Goal: Information Seeking & Learning: Learn about a topic

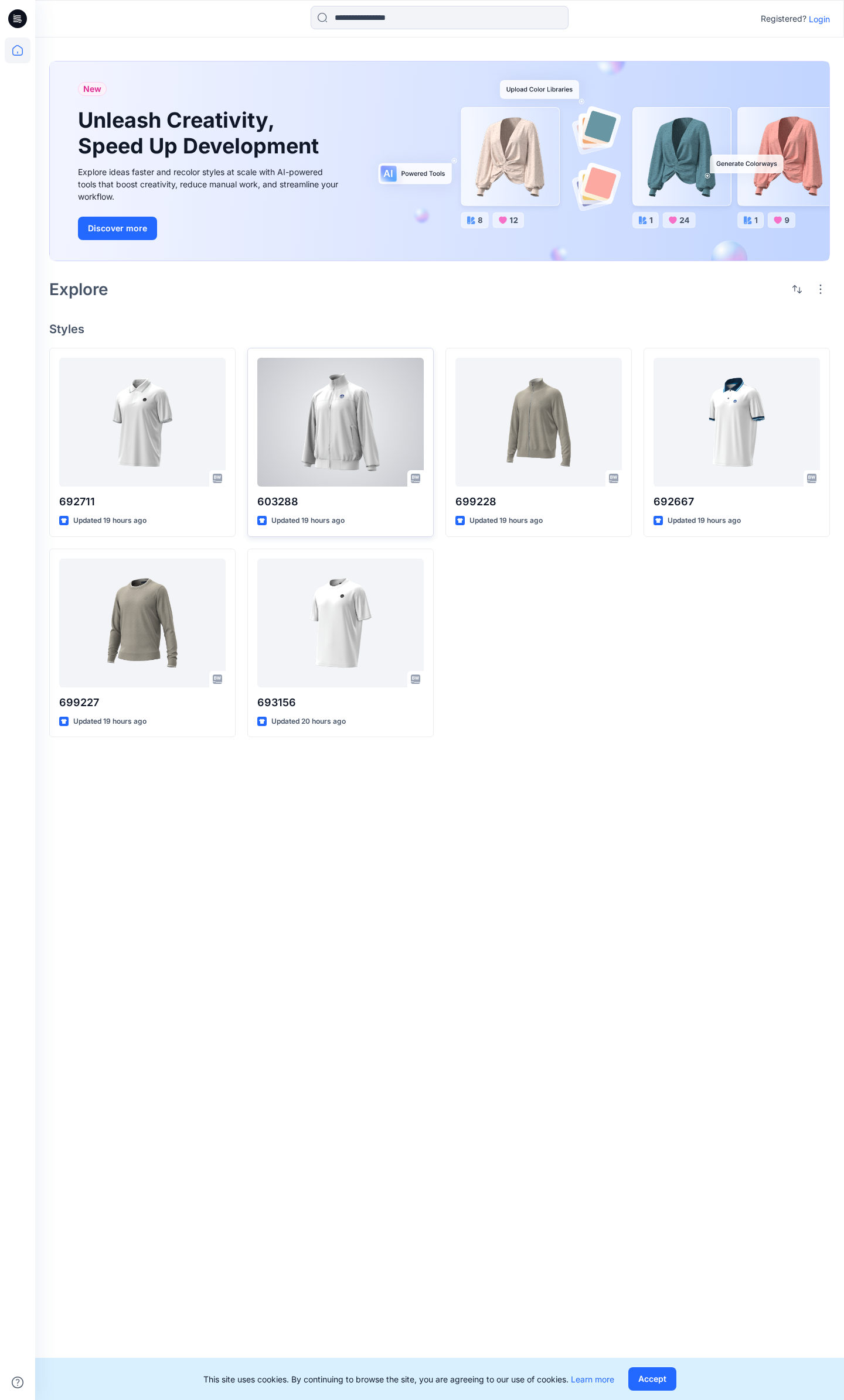
click at [333, 413] on div at bounding box center [340, 422] width 167 height 128
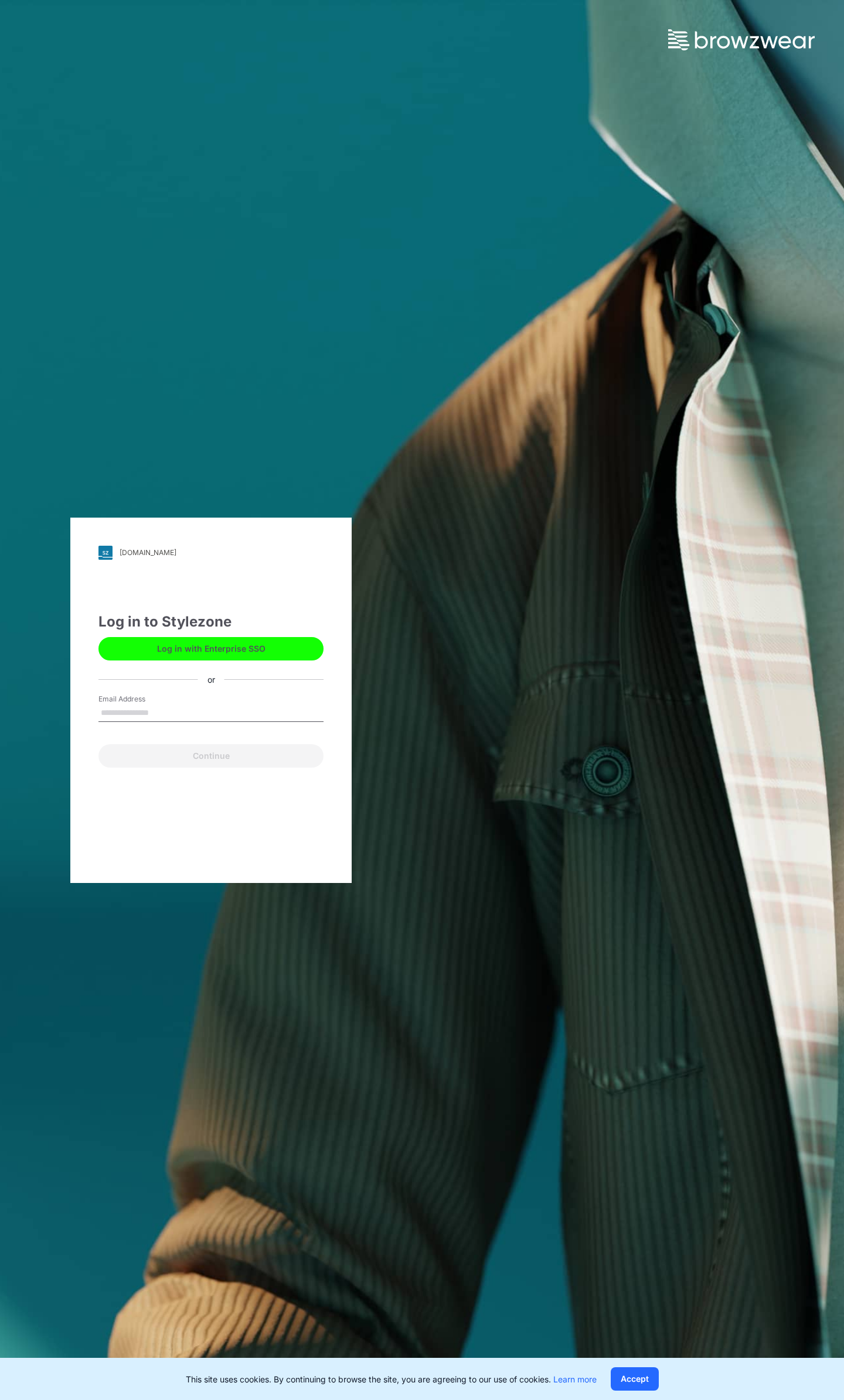
click at [211, 646] on button "Log in with Enterprise SSO" at bounding box center [211, 649] width 225 height 24
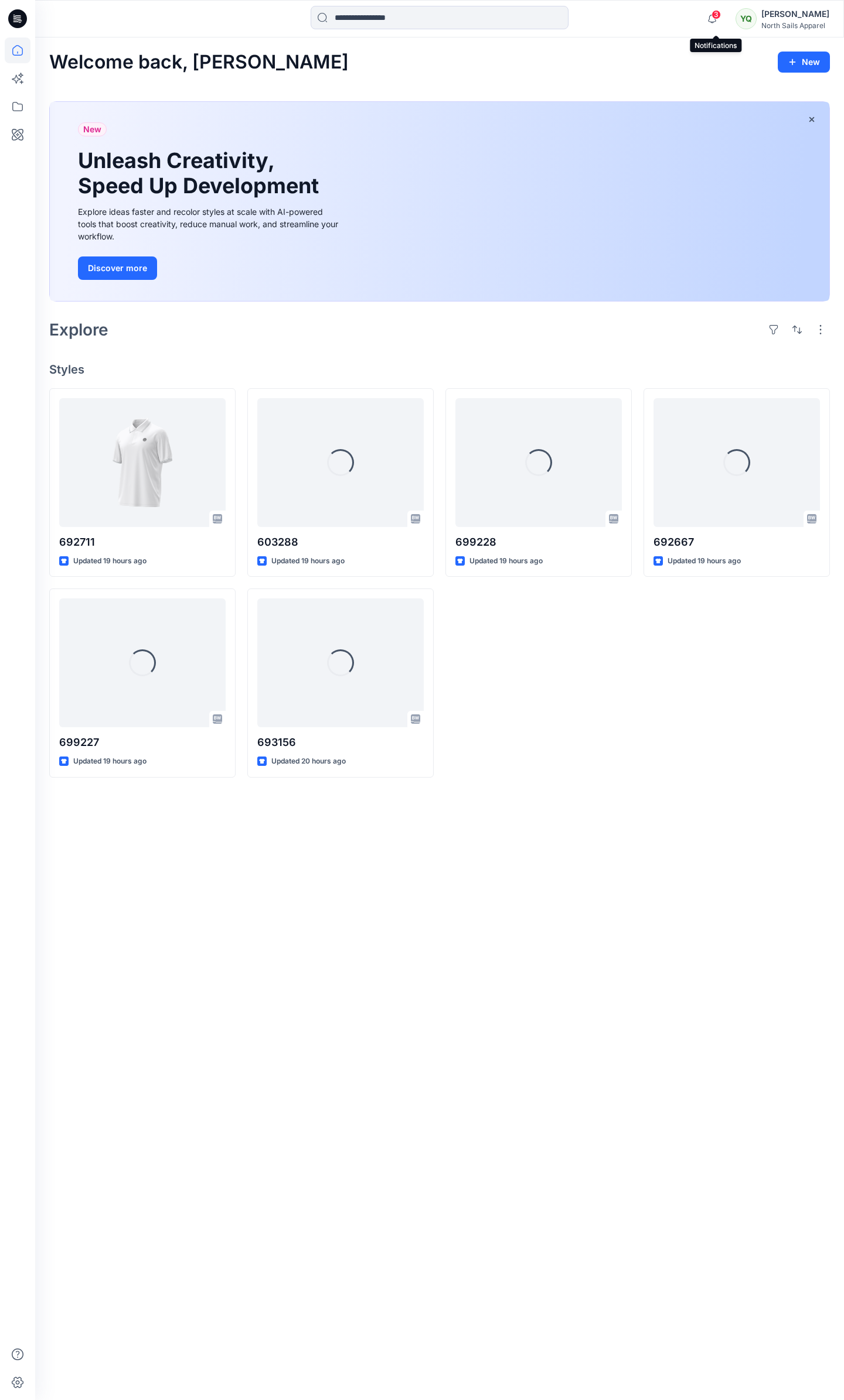
click at [717, 16] on span "3" at bounding box center [716, 14] width 9 height 9
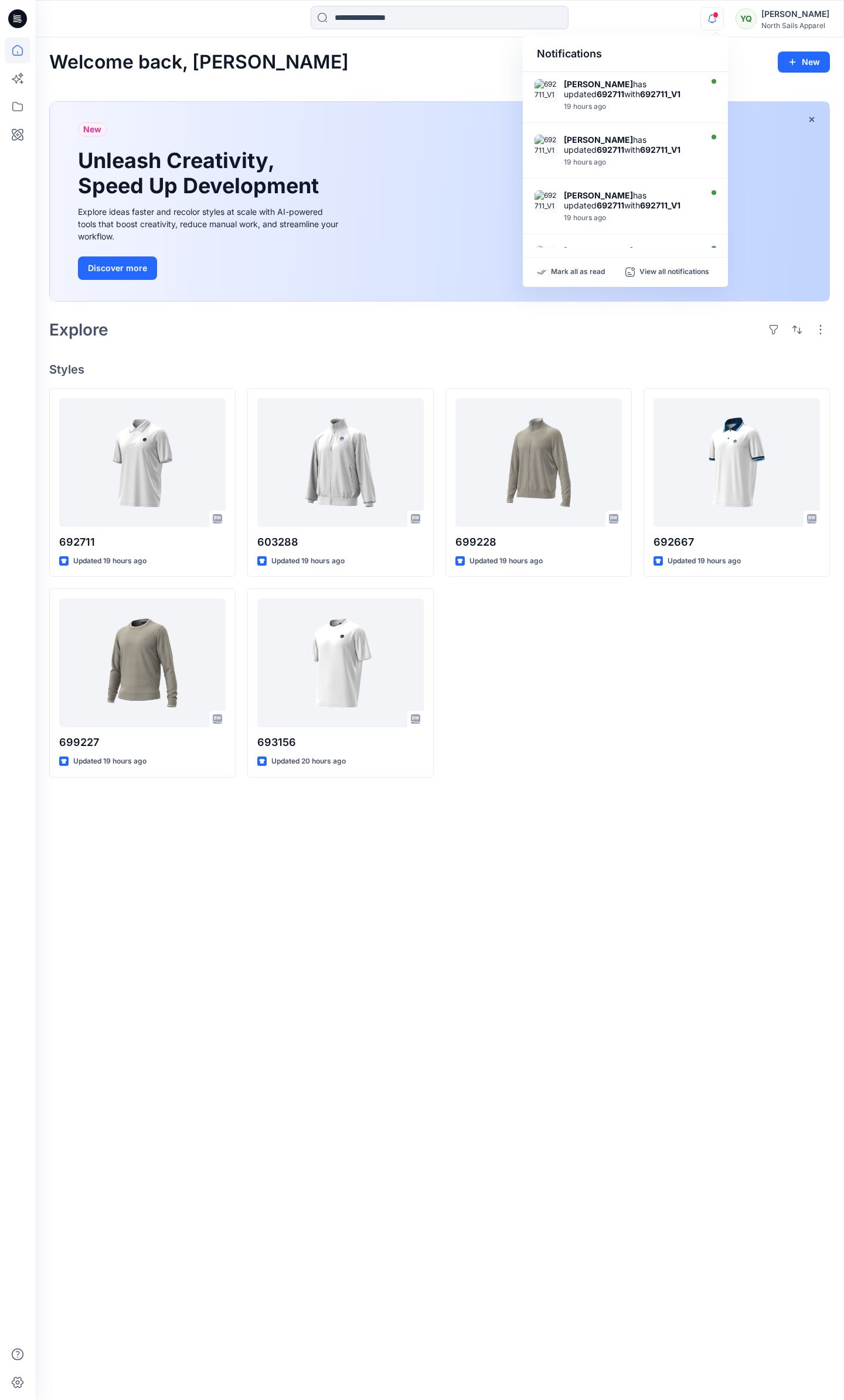
click at [627, 868] on div "Welcome back, [PERSON_NAME] New New Unleash Creativity, Speed Up Development Ex…" at bounding box center [439, 719] width 808 height 1363
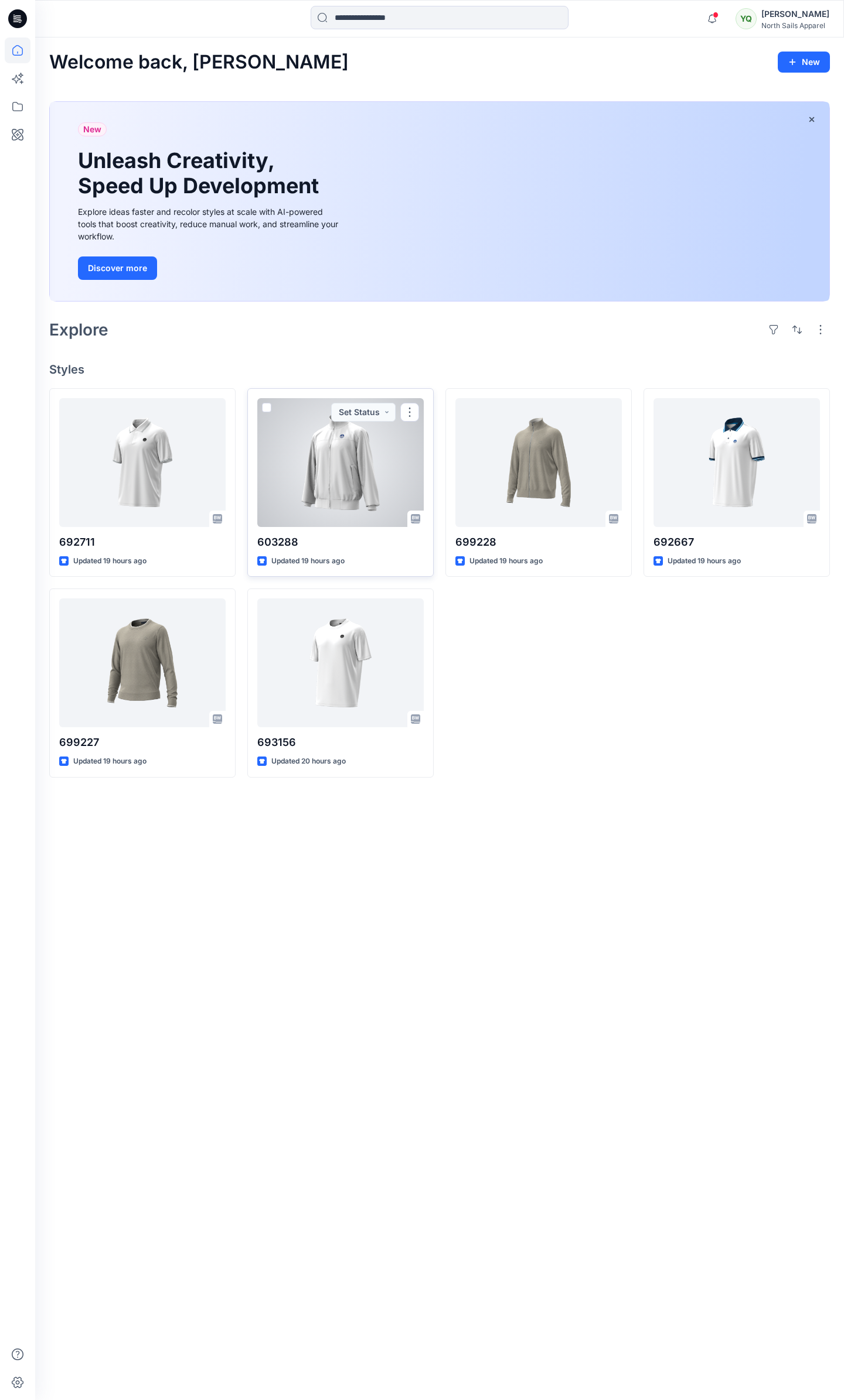
click at [391, 459] on div at bounding box center [340, 462] width 167 height 128
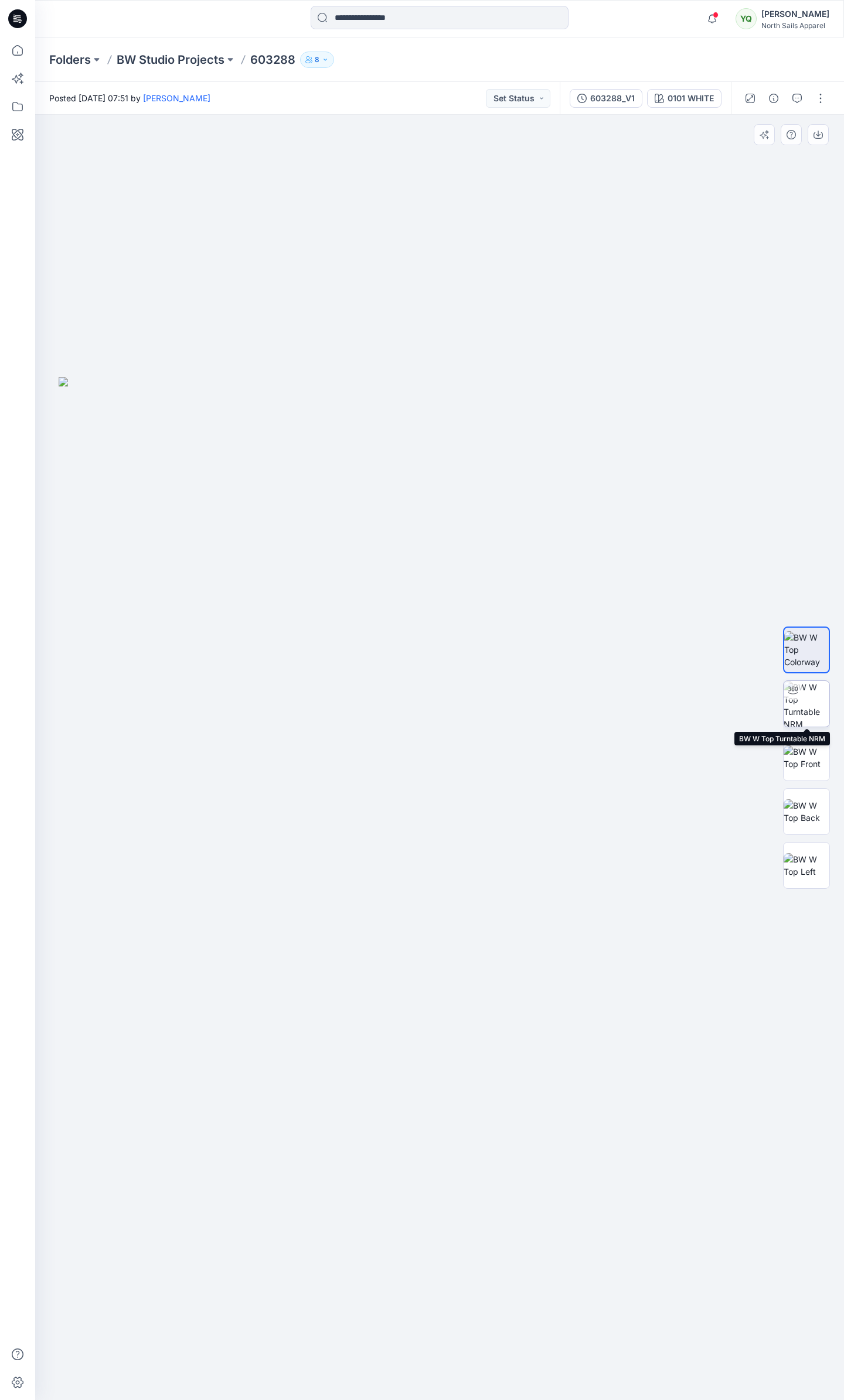
click at [799, 709] on img at bounding box center [807, 704] width 46 height 46
drag, startPoint x: 445, startPoint y: 1387, endPoint x: 140, endPoint y: 1365, distance: 305.8
click at [140, 1365] on div at bounding box center [439, 757] width 808 height 1285
click at [806, 757] on img at bounding box center [807, 758] width 46 height 25
click at [813, 805] on img at bounding box center [807, 811] width 46 height 25
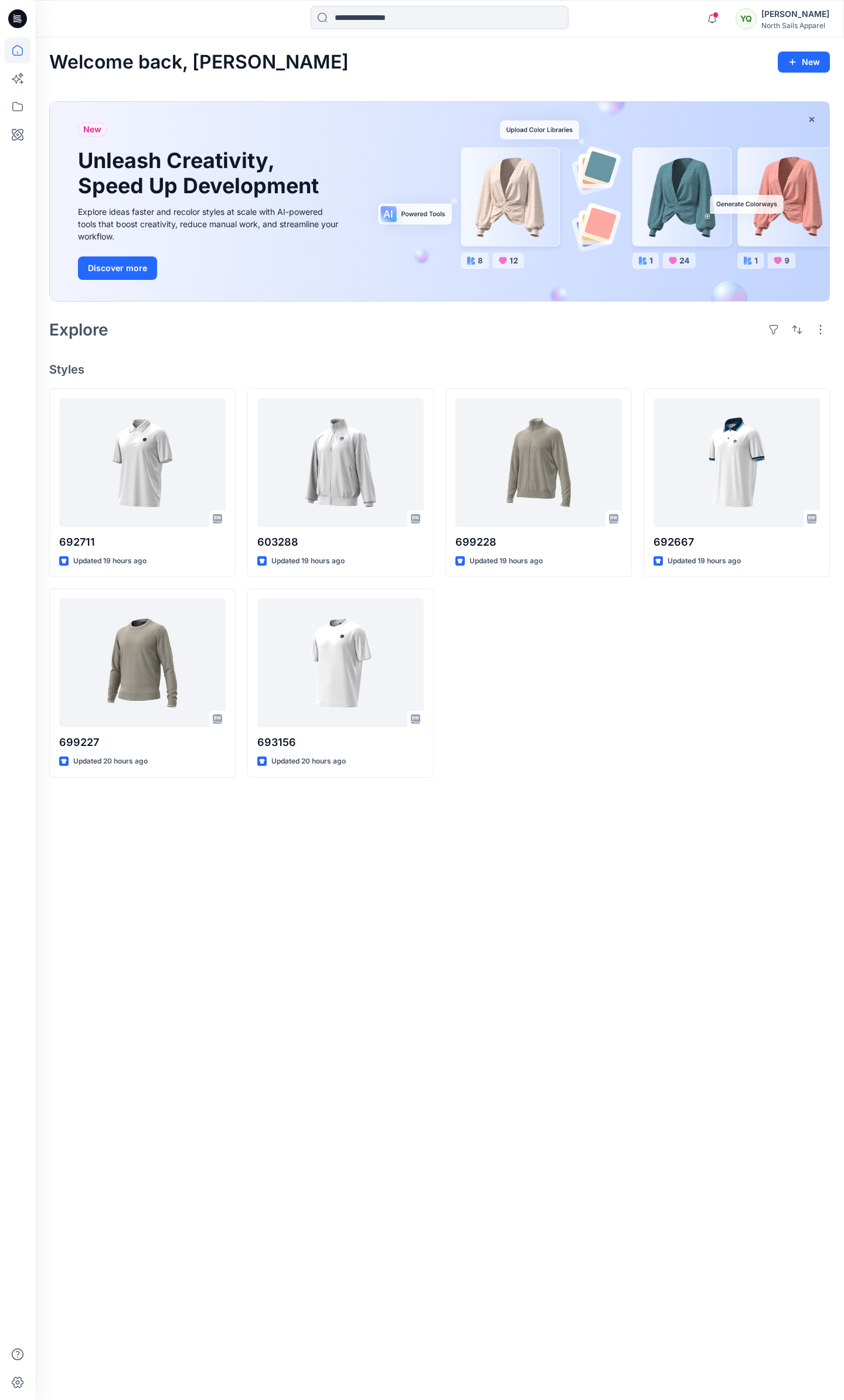
click at [451, 851] on div "Welcome back, [PERSON_NAME] New New Unleash Creativity, Speed Up Development Ex…" at bounding box center [439, 719] width 808 height 1363
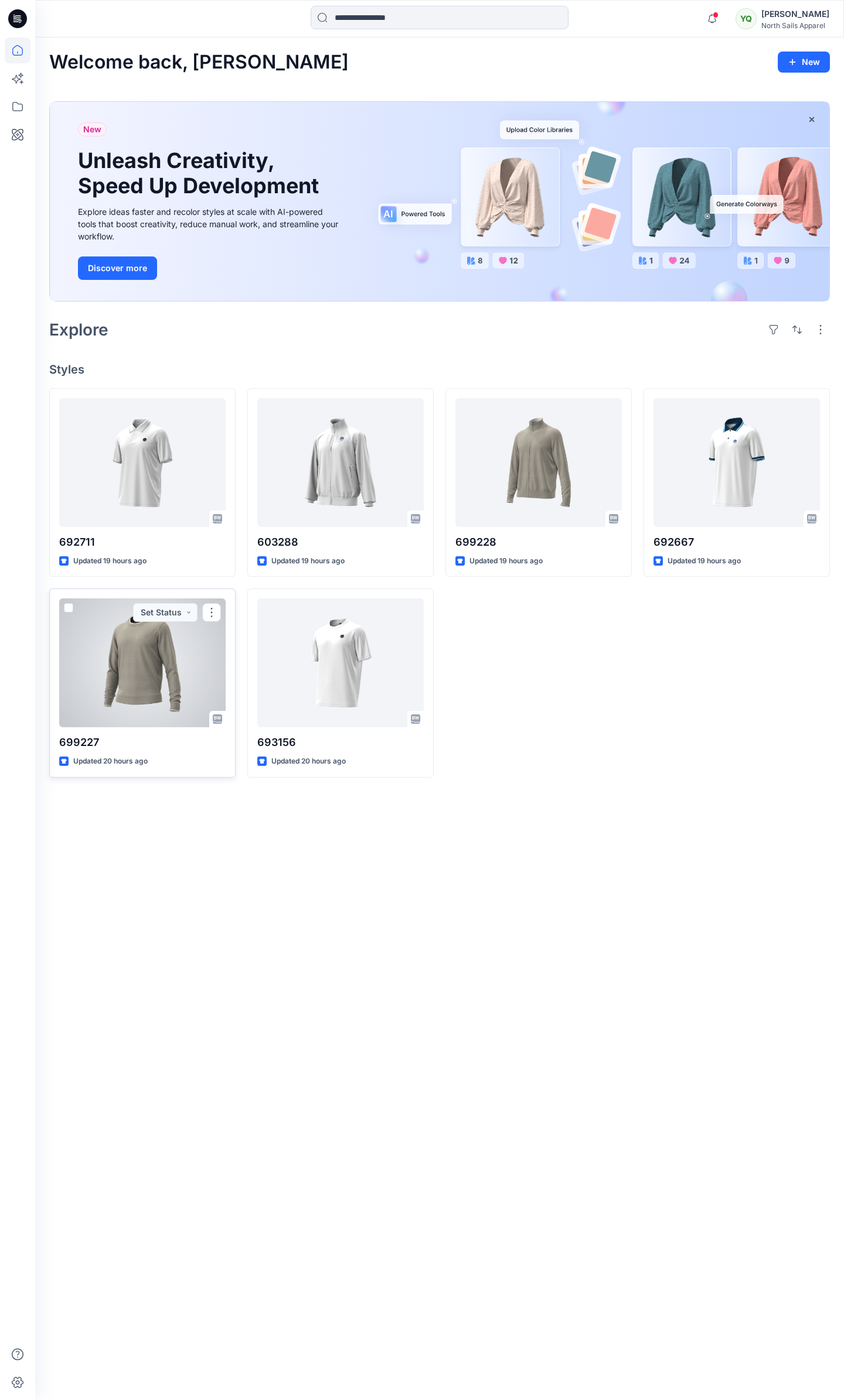
click at [177, 697] on div at bounding box center [143, 663] width 167 height 128
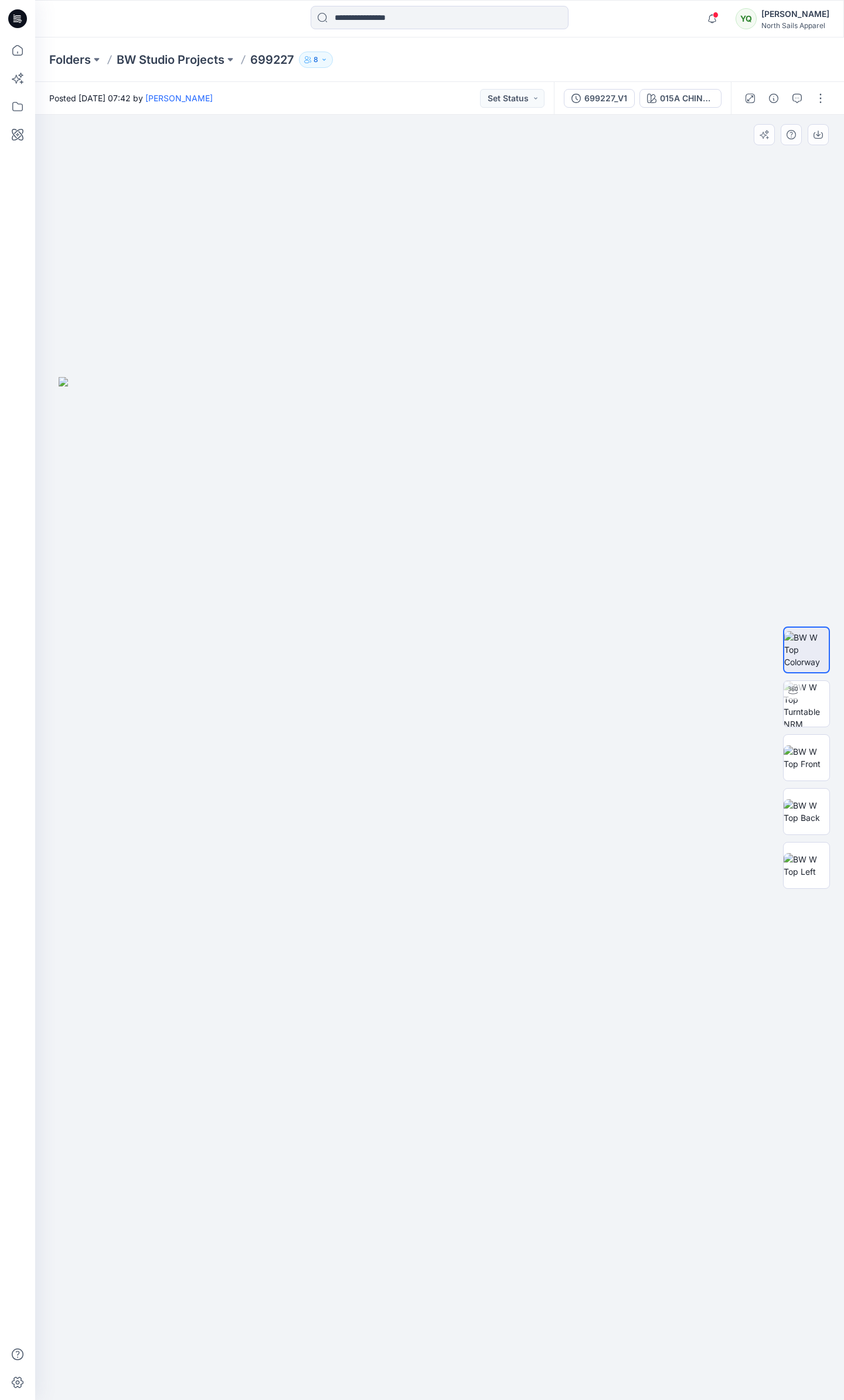
click at [476, 509] on img at bounding box center [439, 889] width 761 height 1024
click at [471, 632] on img at bounding box center [439, 889] width 761 height 1024
drag, startPoint x: 465, startPoint y: 604, endPoint x: 479, endPoint y: 613, distance: 16.6
click at [479, 613] on img at bounding box center [439, 889] width 761 height 1024
click at [807, 693] on img at bounding box center [807, 704] width 46 height 46
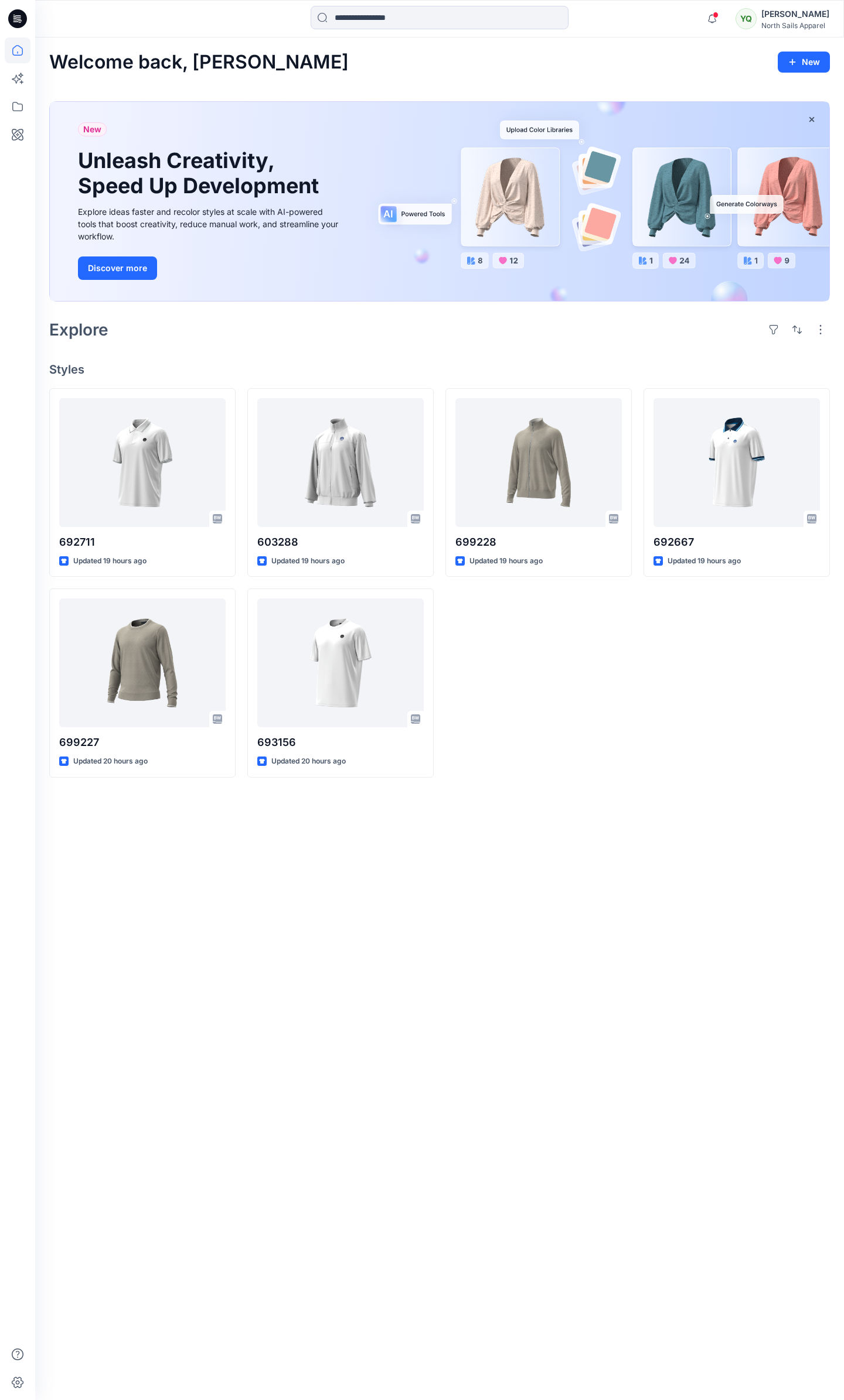
click at [538, 773] on div "699228 Updated 19 hours ago" at bounding box center [538, 583] width 186 height 390
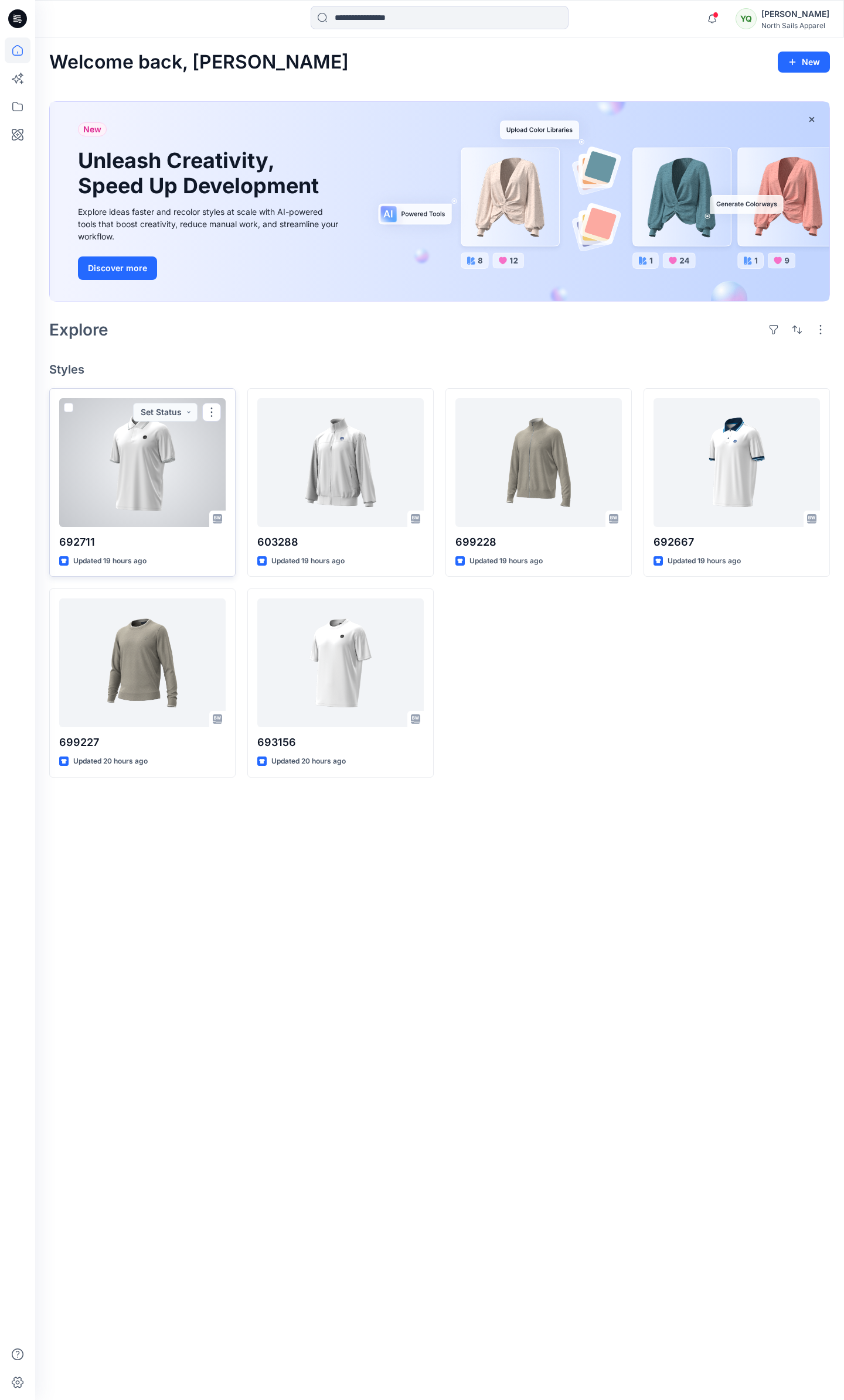
click at [176, 458] on div at bounding box center [143, 462] width 167 height 128
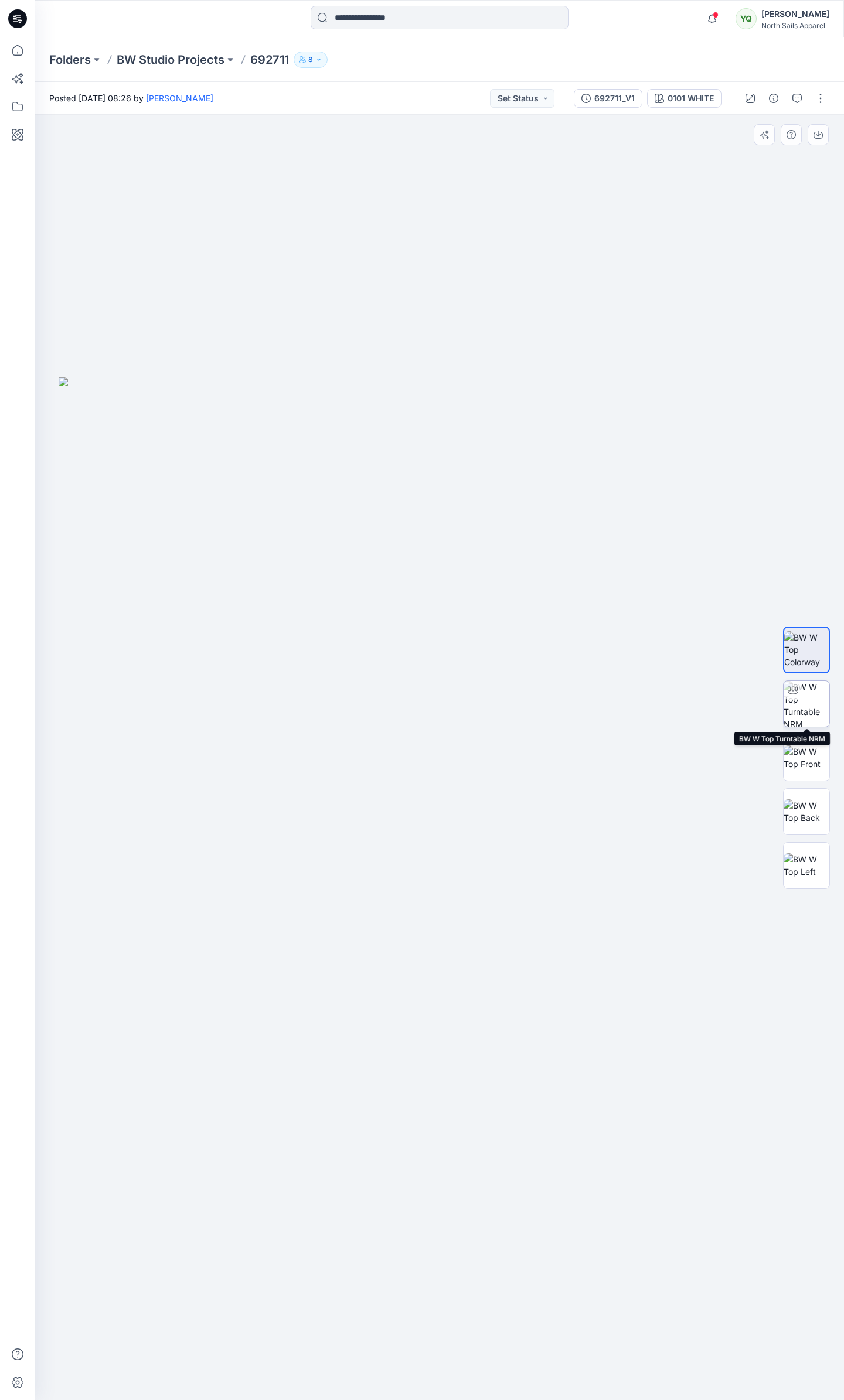
click at [796, 699] on img at bounding box center [807, 704] width 46 height 46
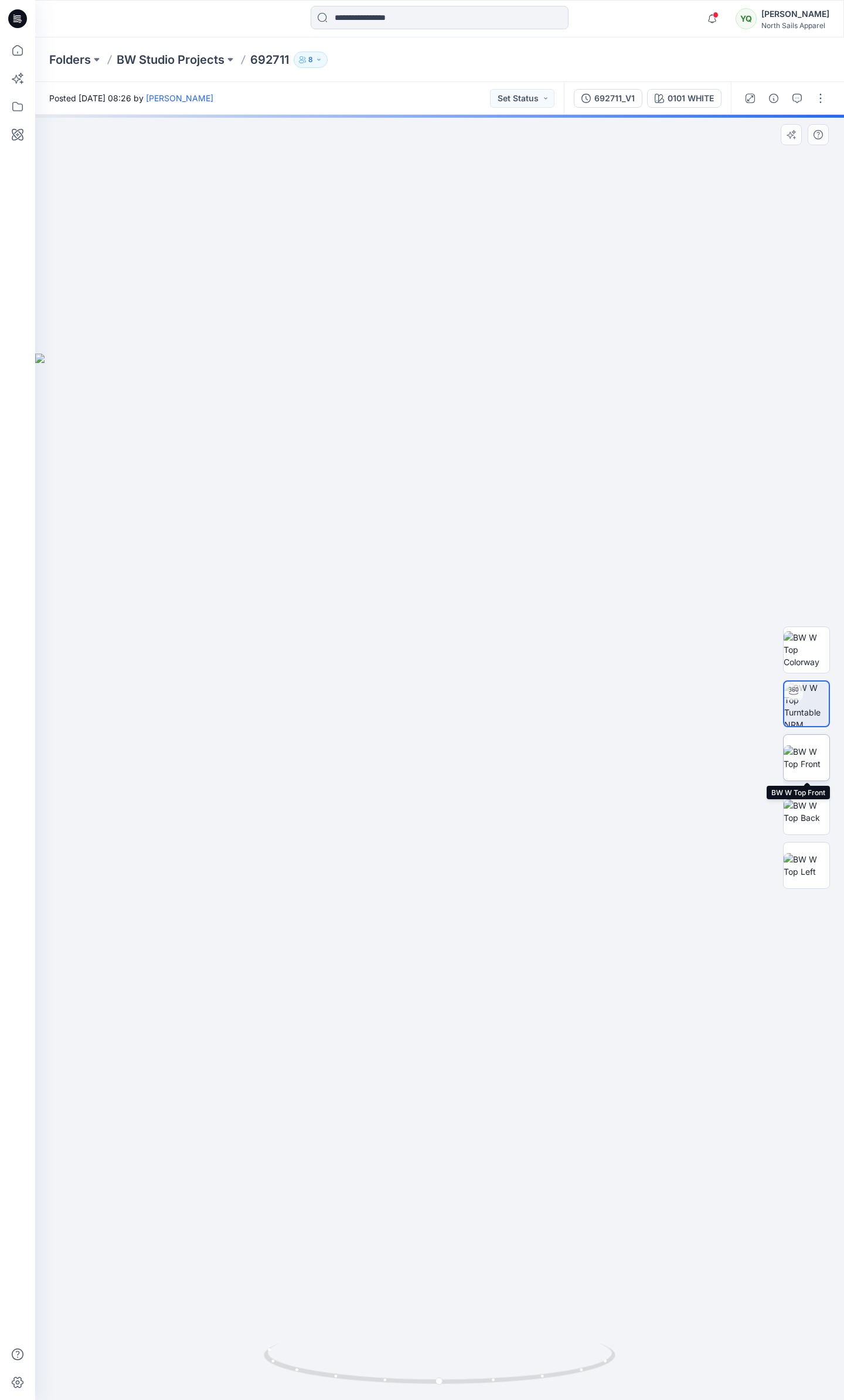
click at [813, 755] on img at bounding box center [807, 758] width 46 height 25
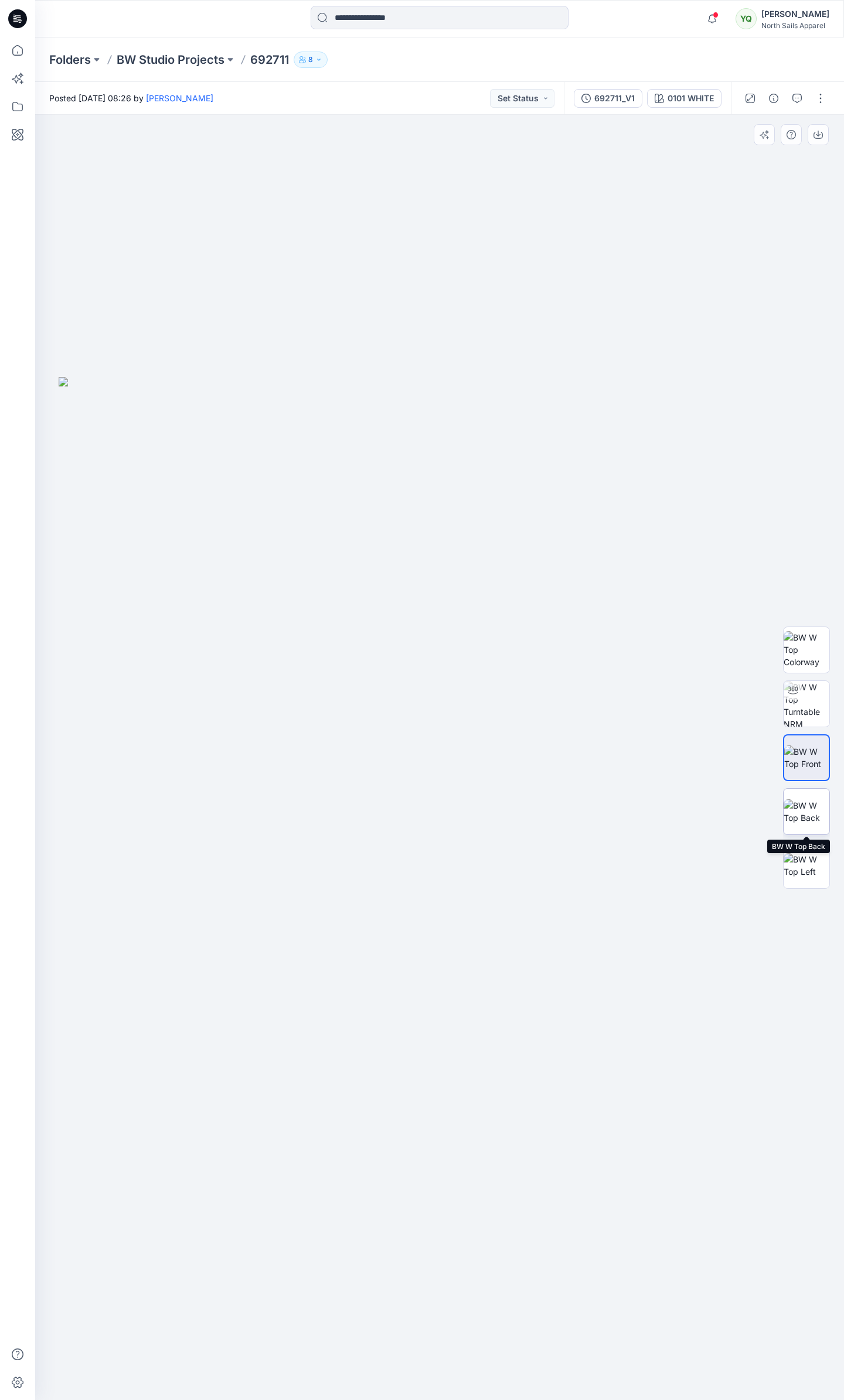
click at [811, 808] on img at bounding box center [807, 811] width 46 height 25
click at [808, 863] on img at bounding box center [807, 865] width 46 height 25
click at [473, 412] on img at bounding box center [439, 889] width 761 height 1024
click at [485, 500] on img at bounding box center [439, 889] width 761 height 1024
click at [443, 517] on img at bounding box center [439, 889] width 761 height 1024
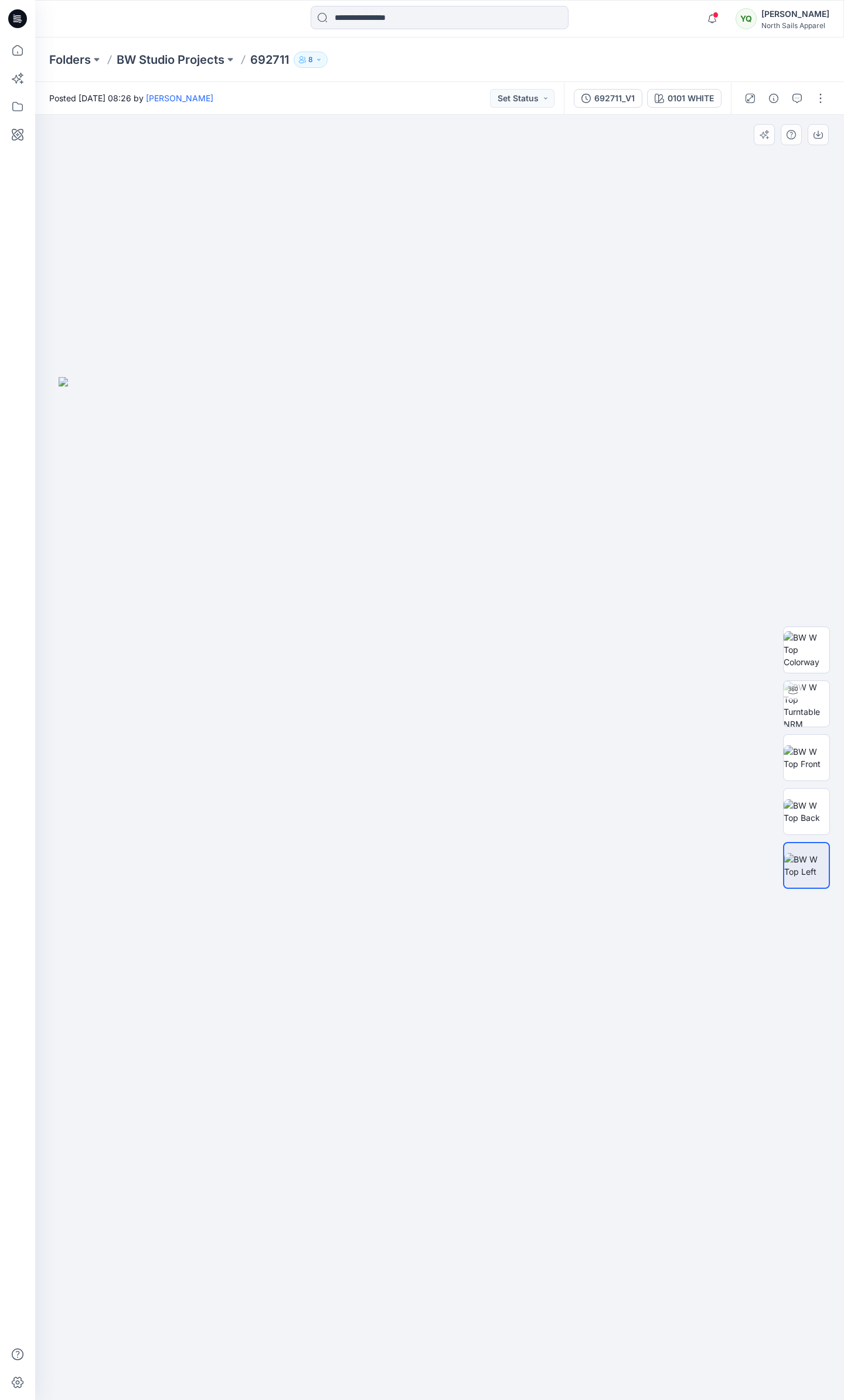
click at [437, 489] on img at bounding box center [439, 889] width 761 height 1024
click at [807, 696] on img at bounding box center [807, 704] width 46 height 46
drag, startPoint x: 445, startPoint y: 528, endPoint x: 621, endPoint y: 600, distance: 190.2
click at [621, 600] on div at bounding box center [439, 757] width 808 height 1285
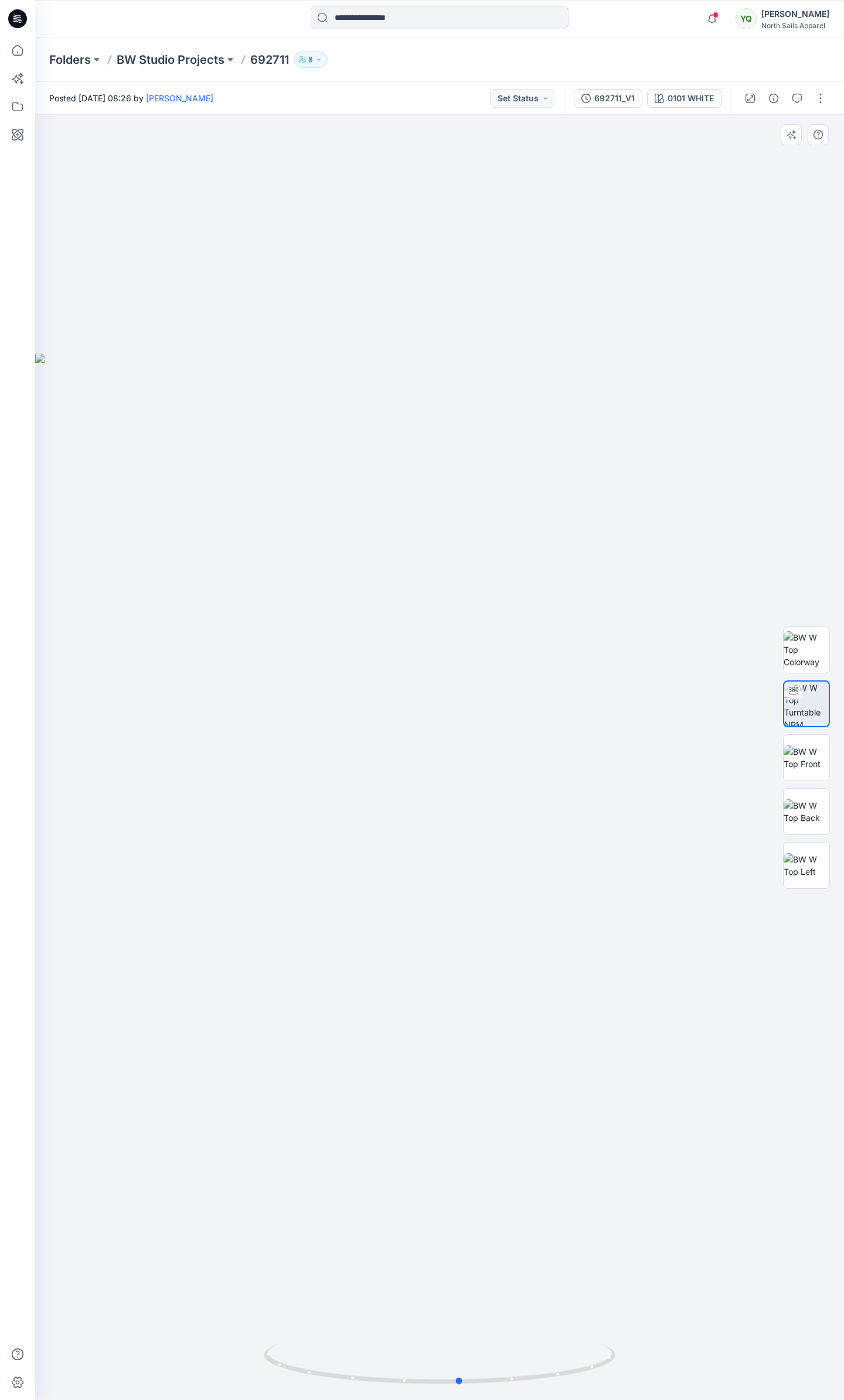
drag, startPoint x: 530, startPoint y: 771, endPoint x: 374, endPoint y: 776, distance: 156.1
click at [374, 776] on div at bounding box center [439, 757] width 808 height 1285
click at [801, 822] on img at bounding box center [807, 811] width 46 height 25
click at [808, 859] on img at bounding box center [807, 865] width 46 height 25
click at [156, 55] on p "BW Studio Projects" at bounding box center [170, 60] width 108 height 16
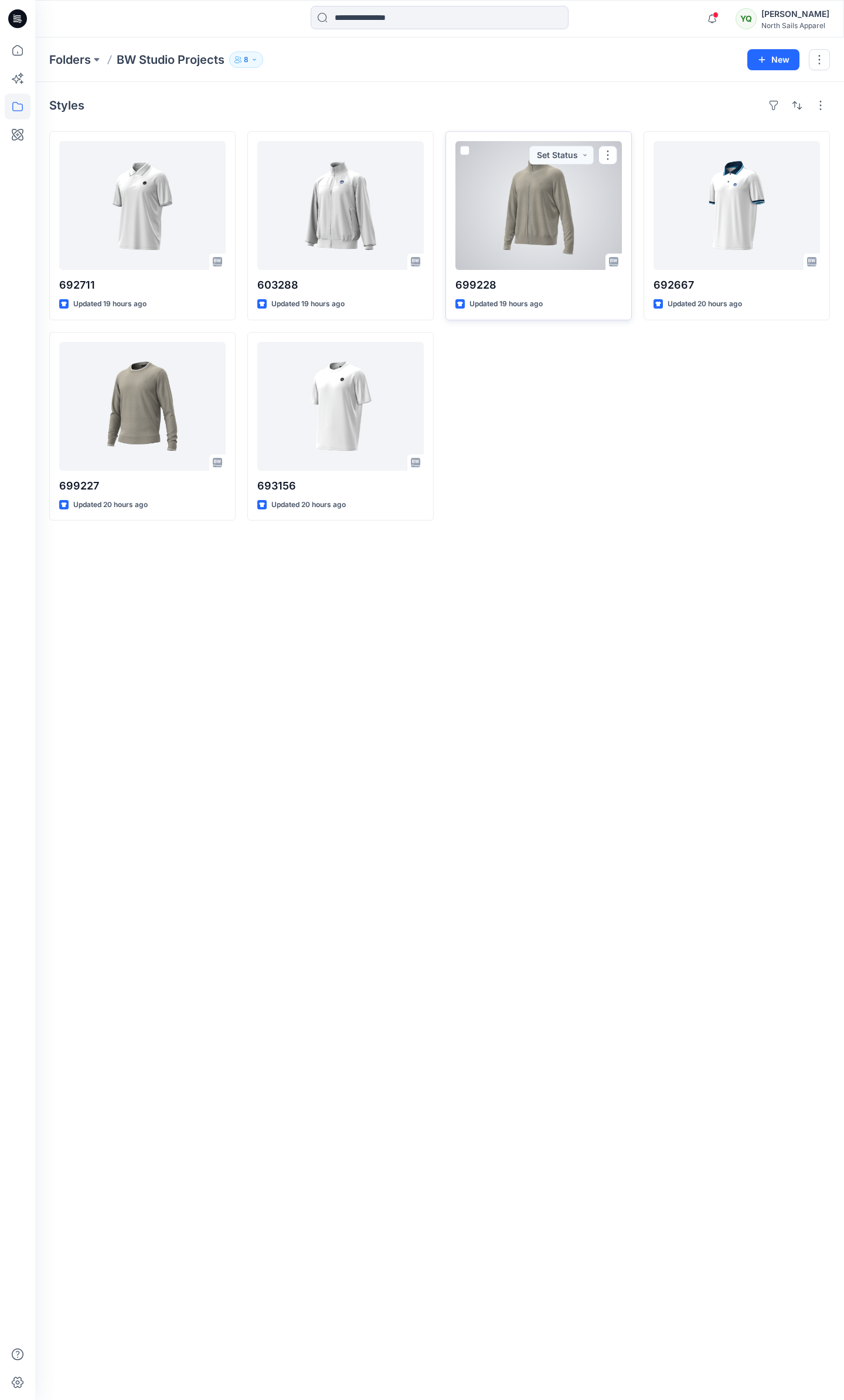
click at [522, 217] on div at bounding box center [539, 205] width 167 height 128
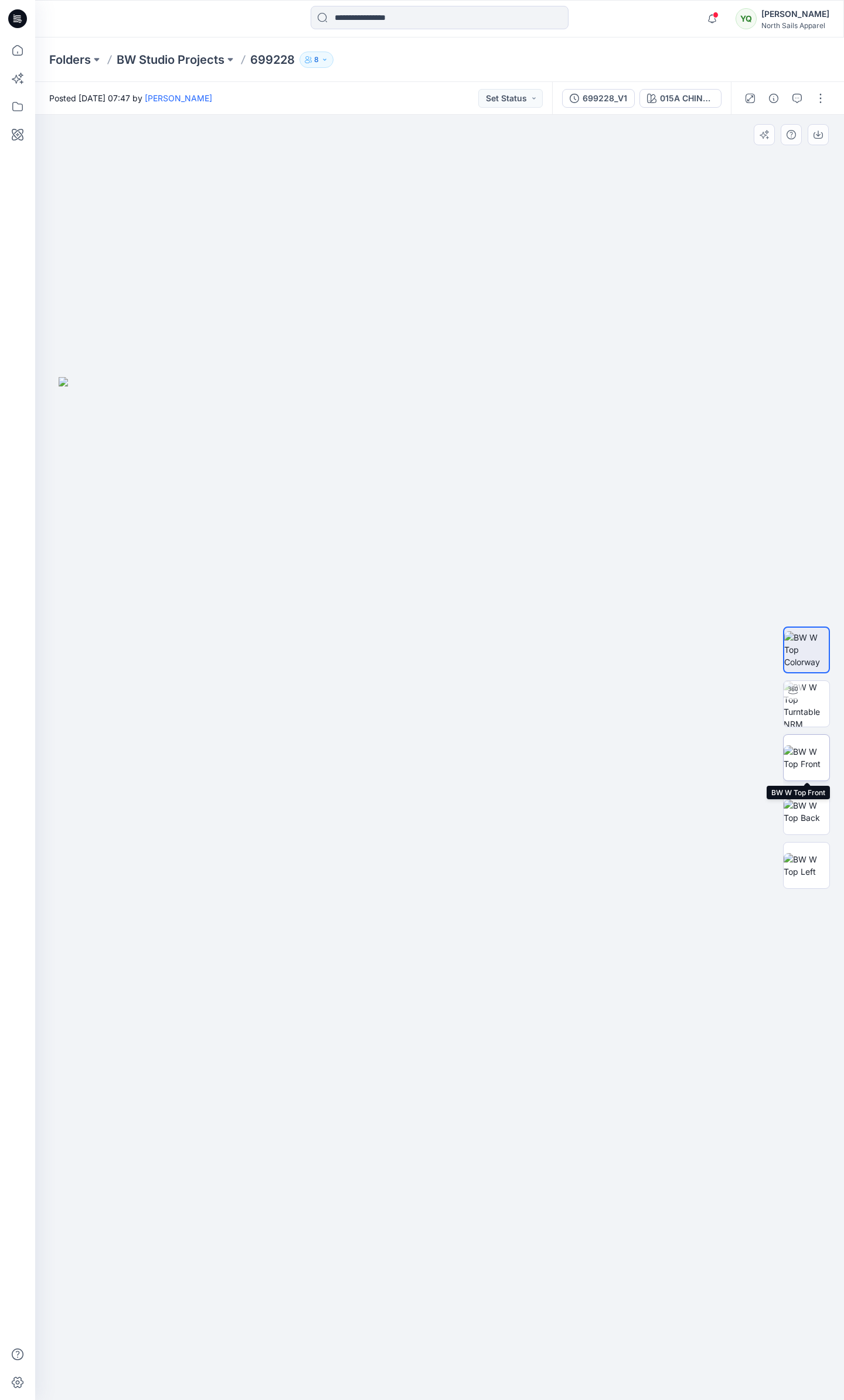
click at [813, 766] on img at bounding box center [807, 758] width 46 height 25
click at [826, 810] on img at bounding box center [807, 811] width 46 height 25
click at [811, 865] on img at bounding box center [807, 865] width 46 height 25
click at [165, 58] on p "BW Studio Projects" at bounding box center [170, 60] width 108 height 16
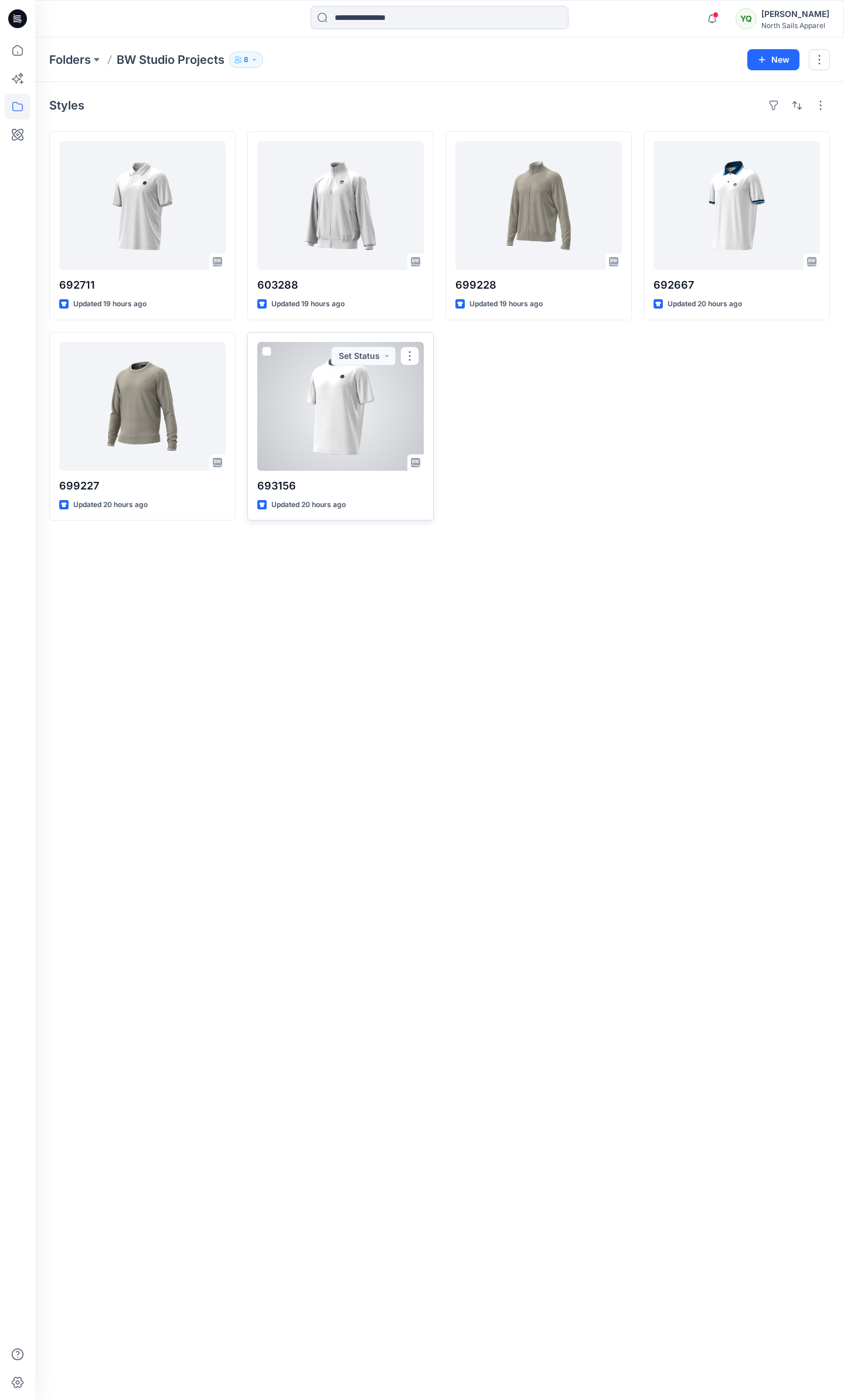
click at [322, 441] on div at bounding box center [340, 406] width 167 height 128
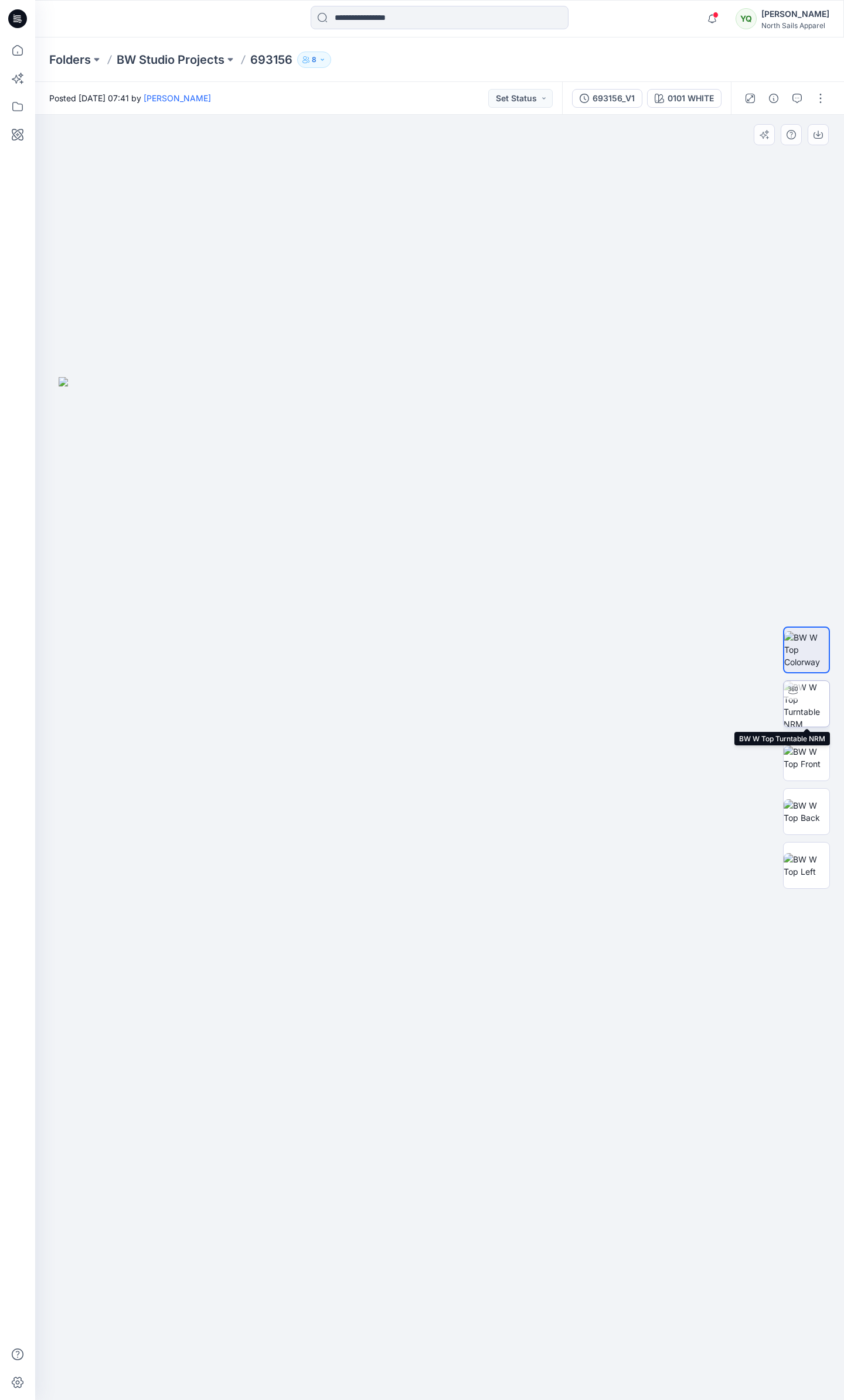
click at [818, 703] on img at bounding box center [807, 704] width 46 height 46
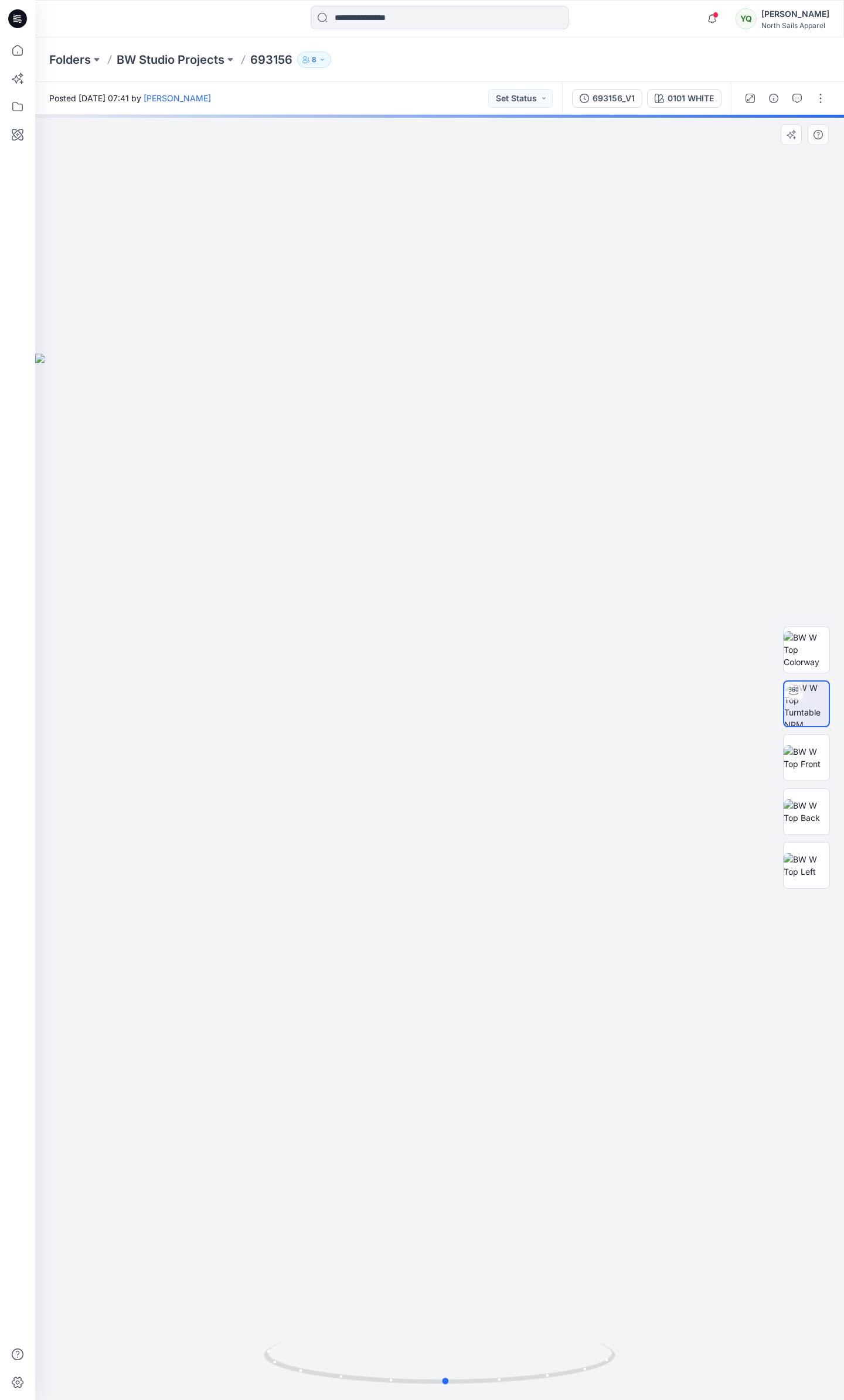
drag, startPoint x: 482, startPoint y: 771, endPoint x: 408, endPoint y: 776, distance: 74.2
click at [408, 776] on div at bounding box center [439, 757] width 808 height 1285
click at [796, 755] on img at bounding box center [807, 758] width 46 height 25
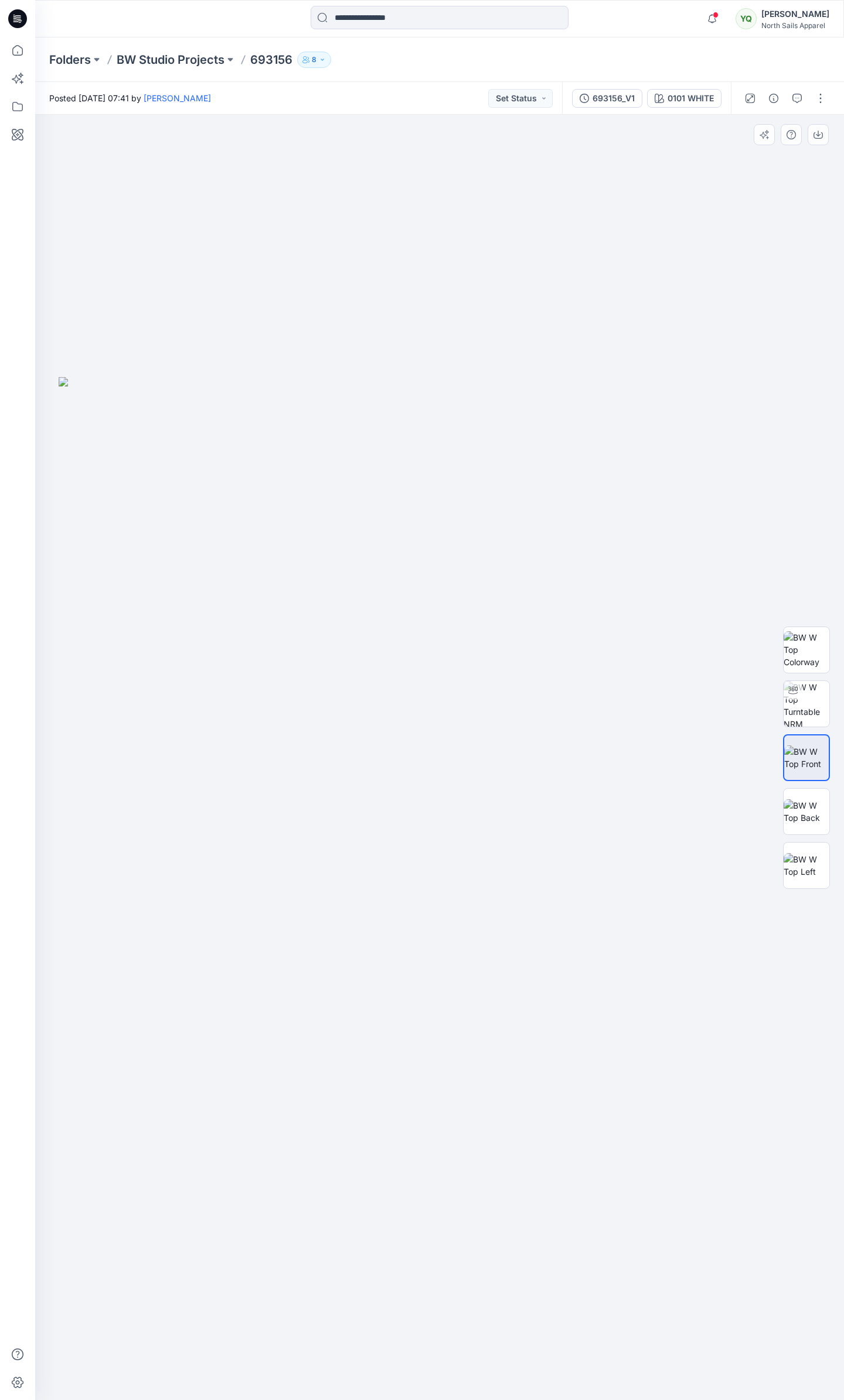
drag, startPoint x: 419, startPoint y: 678, endPoint x: 317, endPoint y: 684, distance: 102.2
click at [315, 689] on img at bounding box center [439, 889] width 761 height 1024
click at [807, 824] on img at bounding box center [807, 811] width 46 height 25
click at [804, 864] on img at bounding box center [807, 865] width 46 height 25
click at [595, 635] on img at bounding box center [439, 889] width 761 height 1024
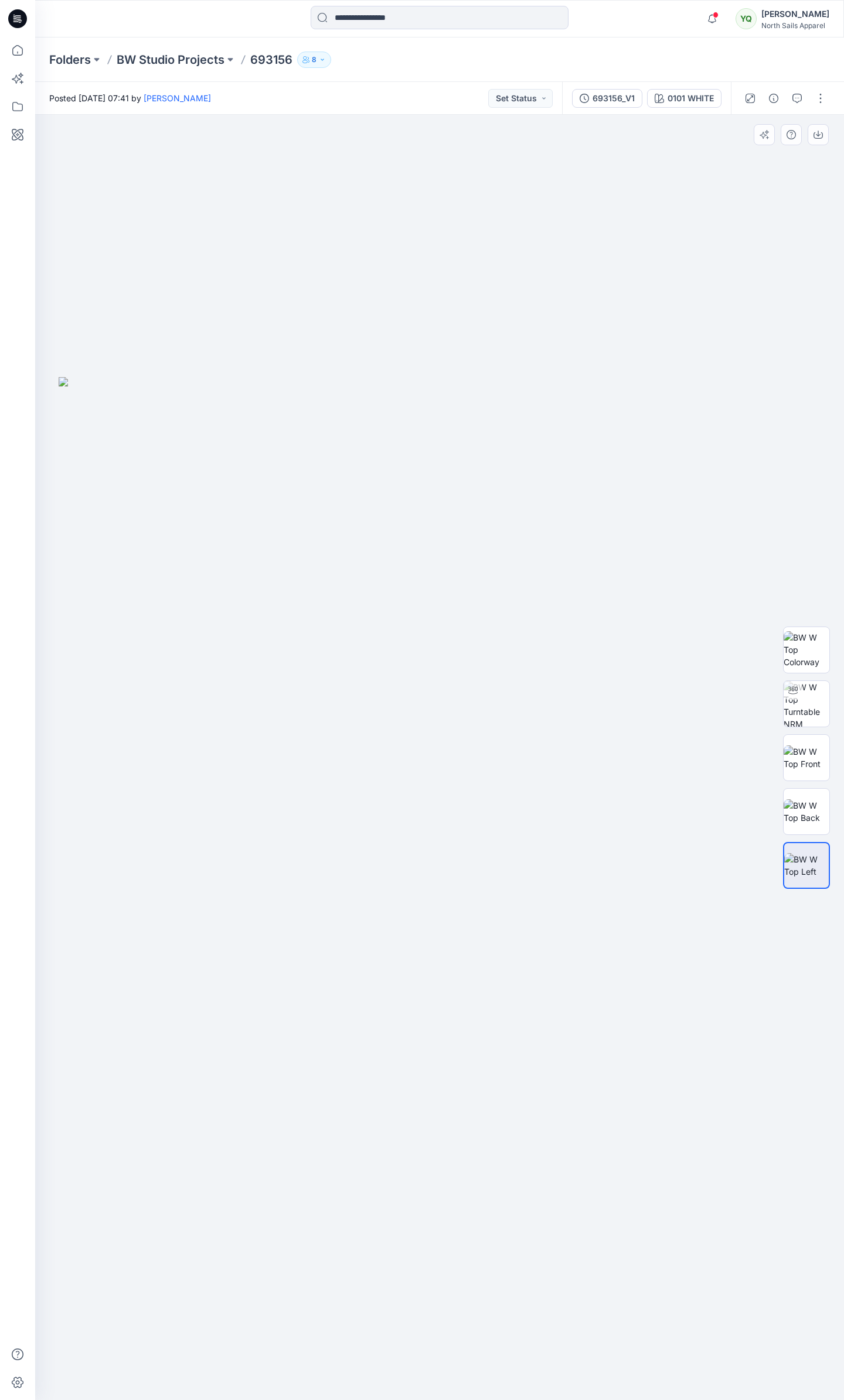
click at [477, 645] on img at bounding box center [439, 889] width 761 height 1024
click at [194, 65] on p "BW Studio Projects" at bounding box center [170, 60] width 108 height 16
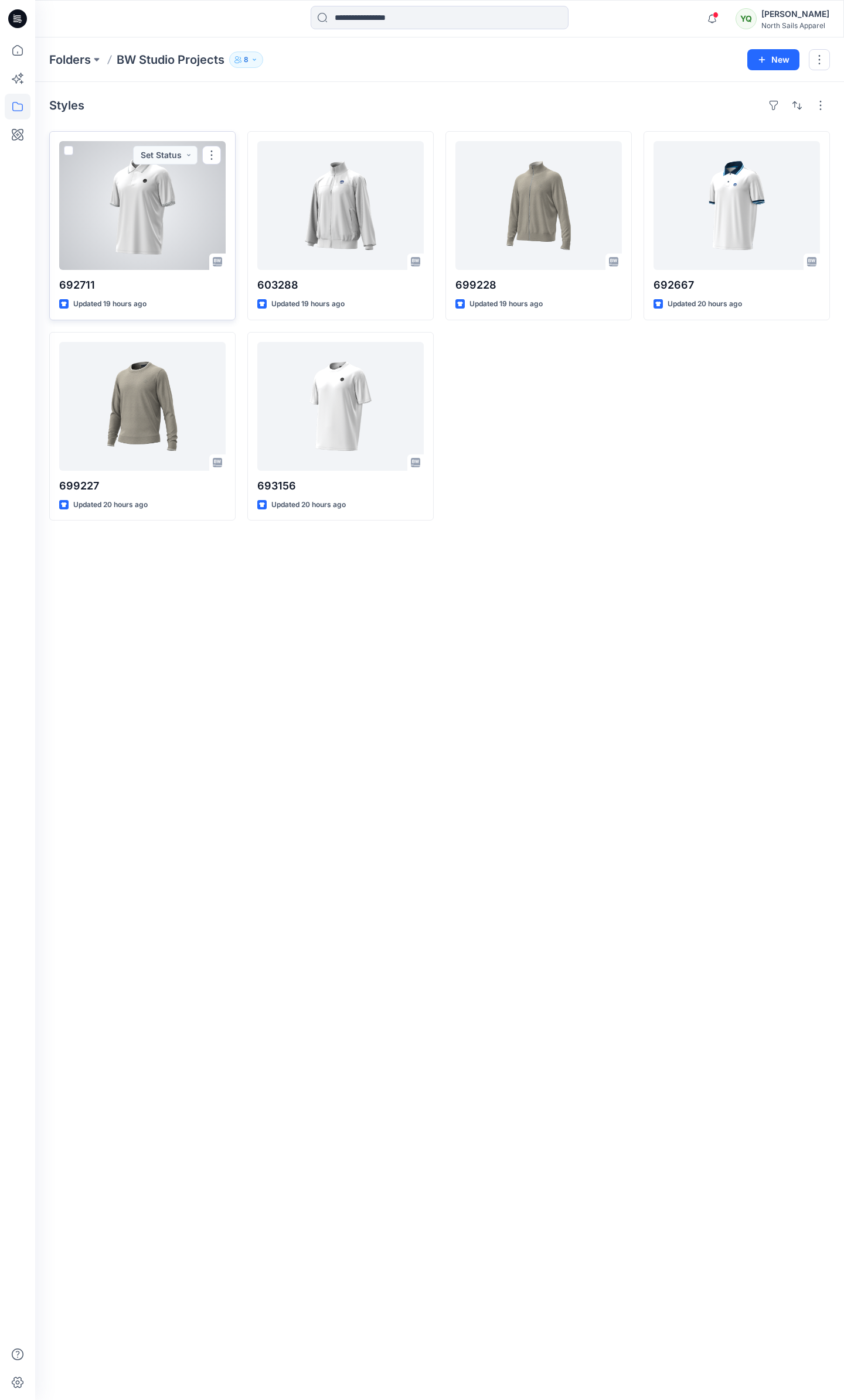
click at [167, 246] on div at bounding box center [143, 205] width 167 height 128
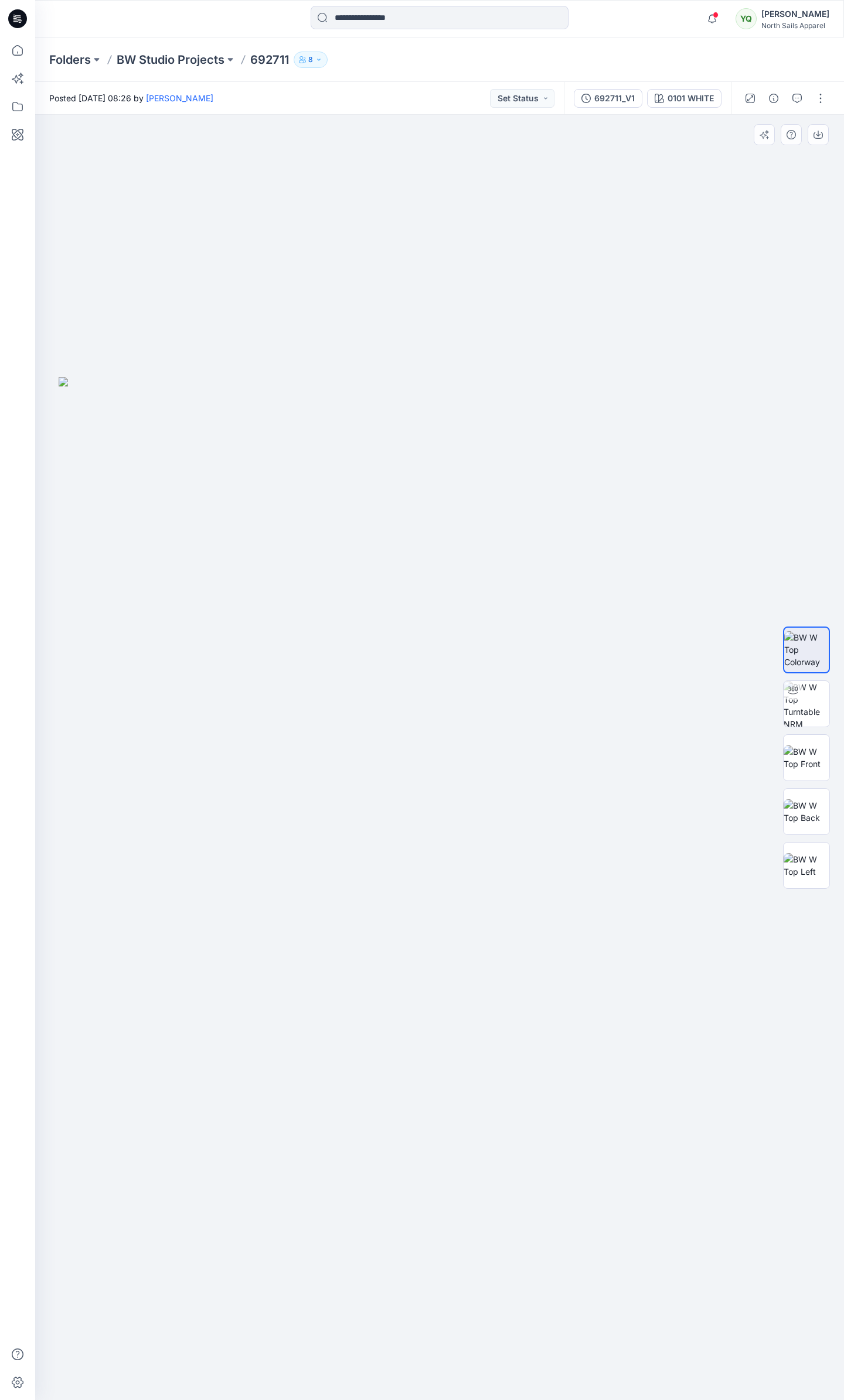
drag, startPoint x: 539, startPoint y: 669, endPoint x: 482, endPoint y: 669, distance: 57.0
click at [482, 669] on img at bounding box center [439, 889] width 761 height 1024
click at [820, 708] on img at bounding box center [807, 704] width 46 height 46
drag, startPoint x: 473, startPoint y: 760, endPoint x: 396, endPoint y: 754, distance: 77.2
click at [396, 754] on div at bounding box center [439, 757] width 808 height 1285
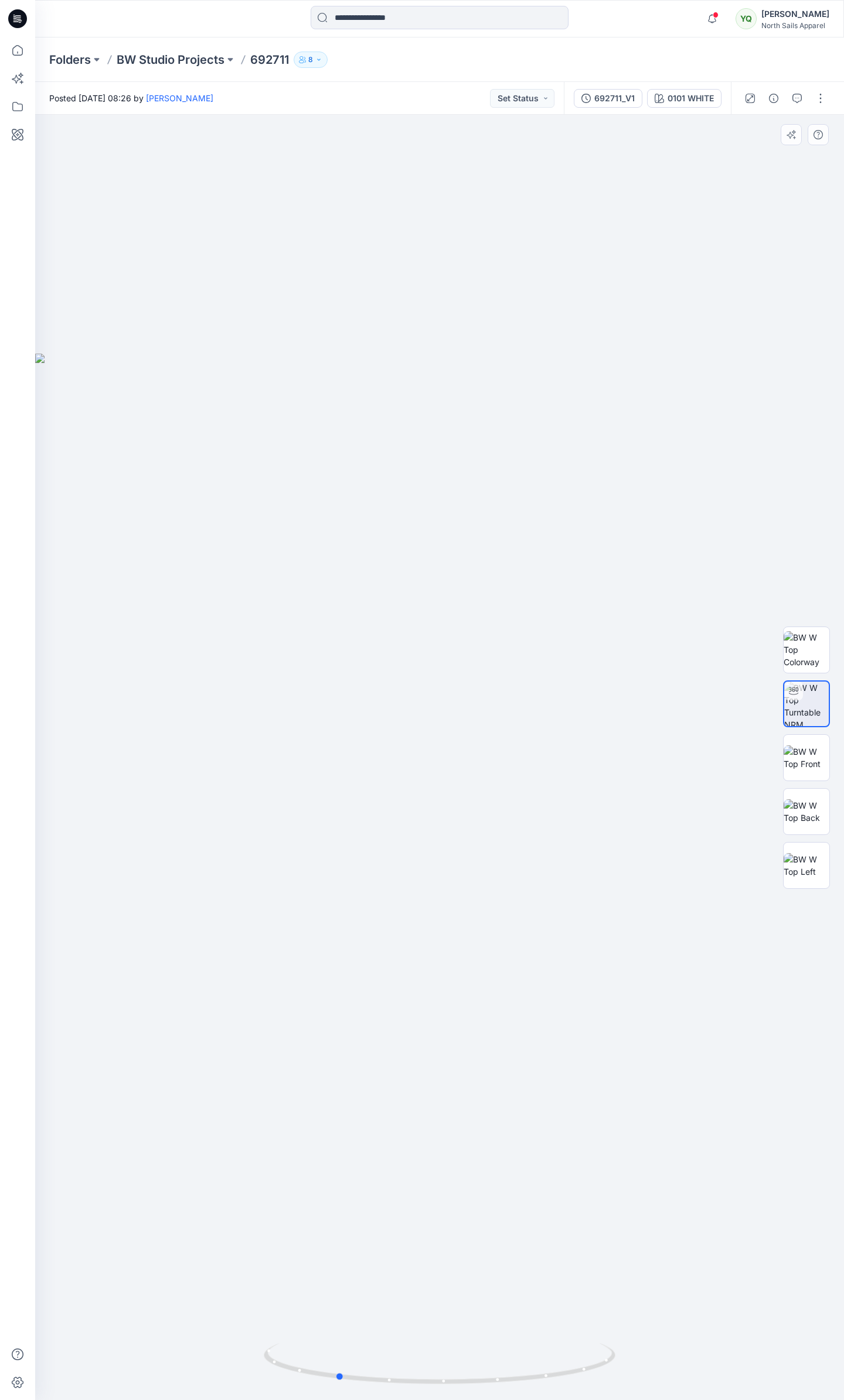
drag, startPoint x: 470, startPoint y: 718, endPoint x: 444, endPoint y: 721, distance: 26.2
click at [444, 721] on div at bounding box center [439, 757] width 808 height 1285
click at [133, 57] on p "BW Studio Projects" at bounding box center [170, 60] width 108 height 16
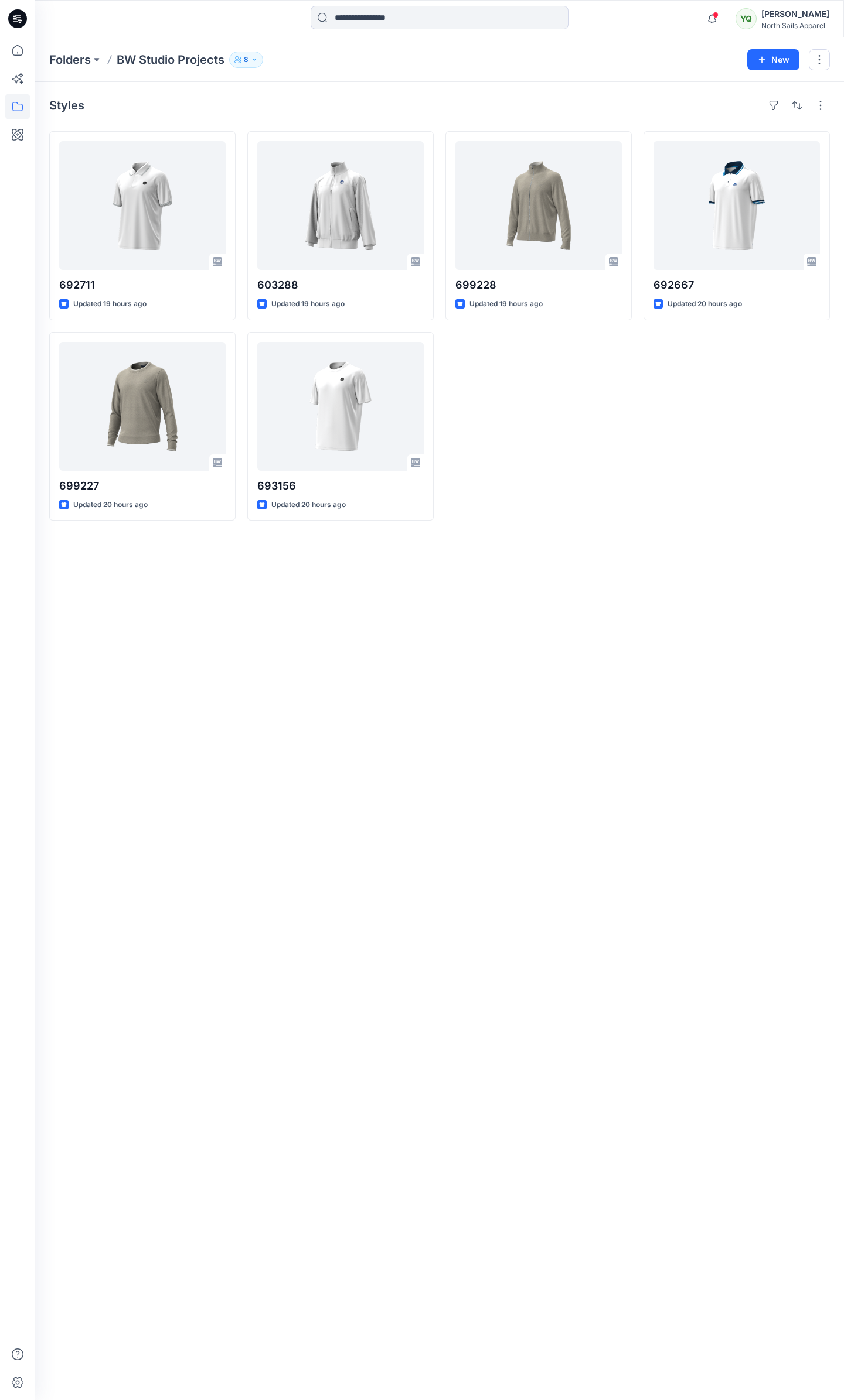
click at [239, 603] on div "Styles 692711 Updated 19 hours ago 699227 Updated 20 hours ago 603288 Updated 1…" at bounding box center [439, 741] width 808 height 1318
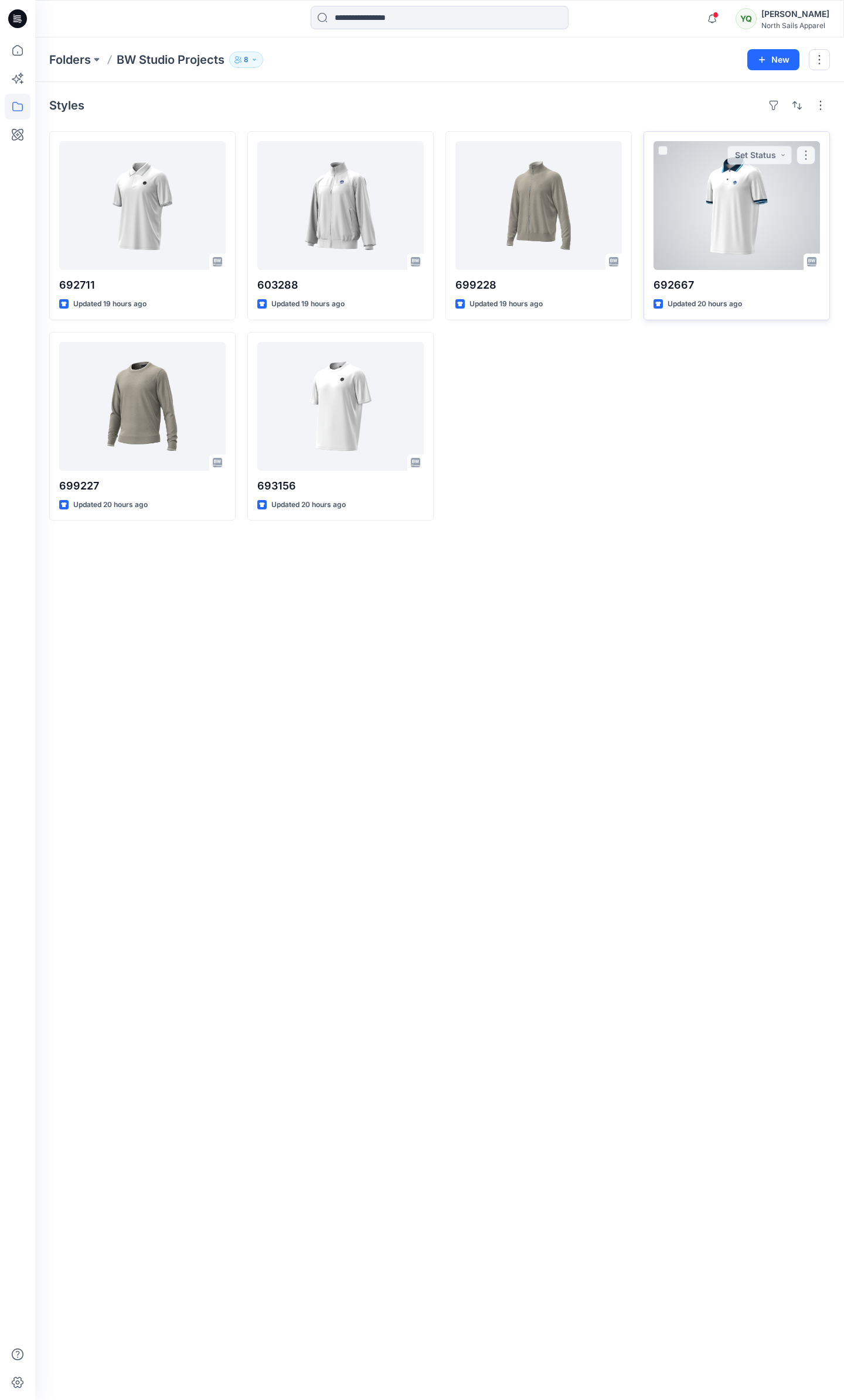
click at [726, 226] on div at bounding box center [737, 205] width 167 height 128
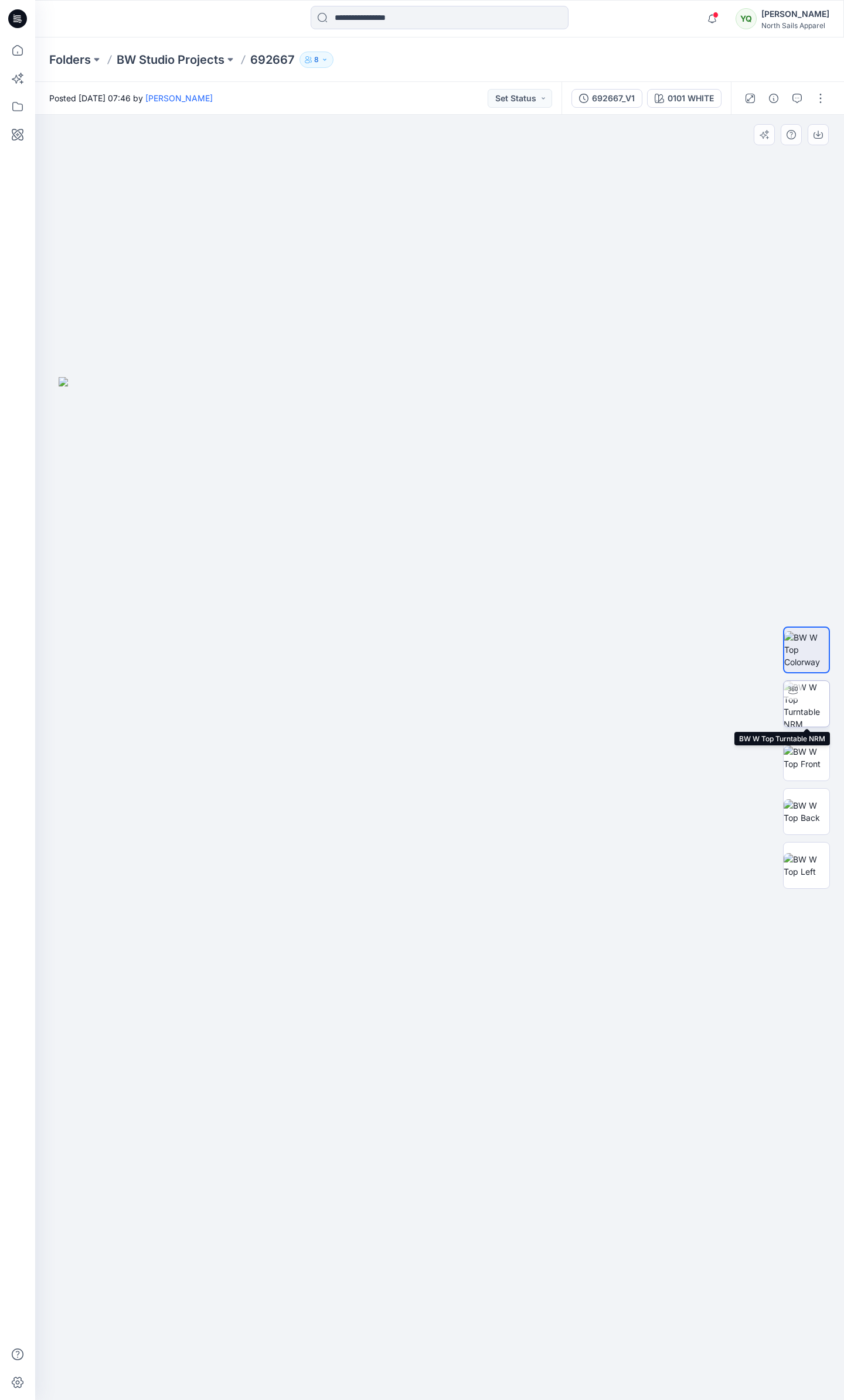
click at [814, 707] on img at bounding box center [807, 704] width 46 height 46
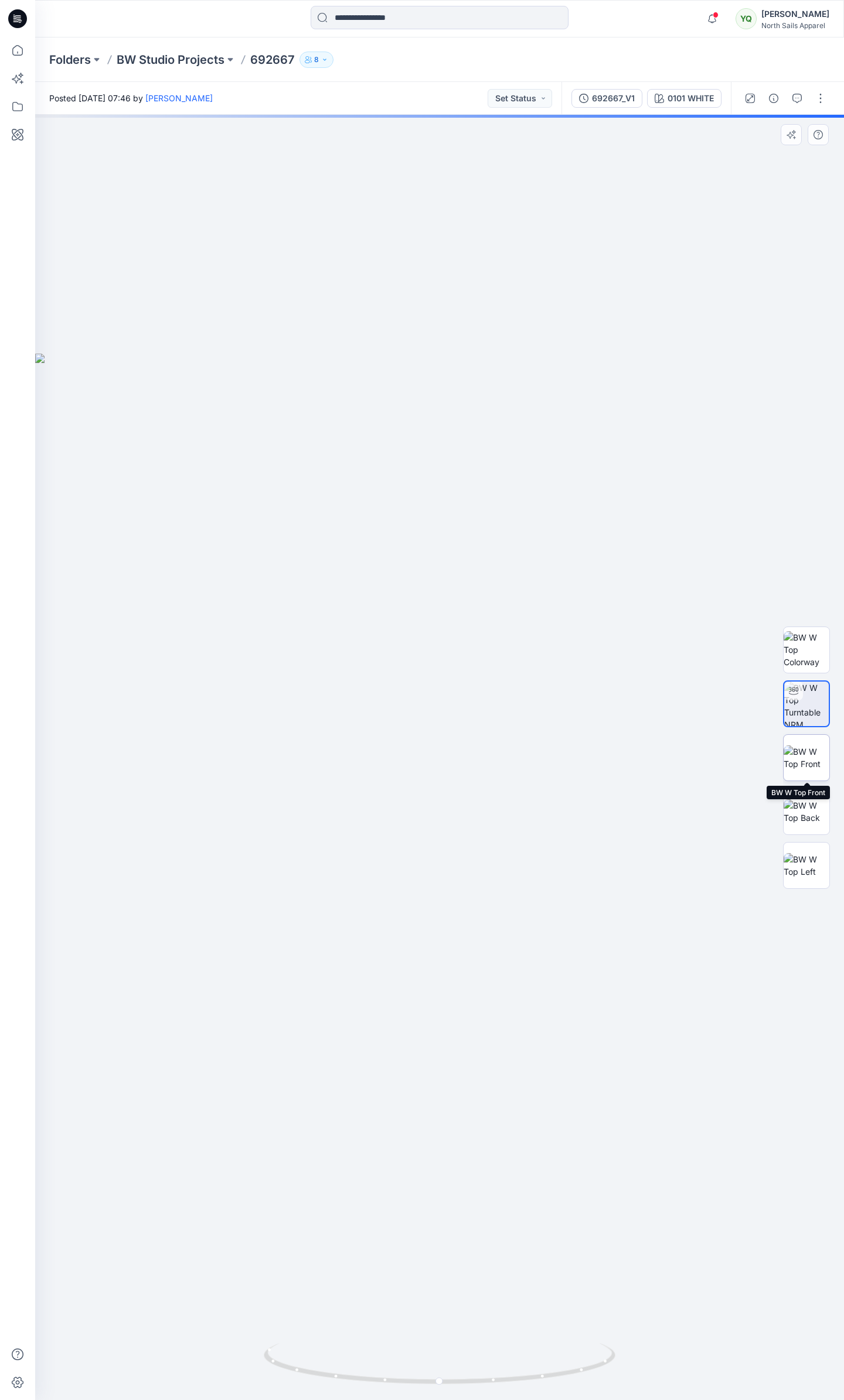
click at [814, 762] on img at bounding box center [807, 758] width 46 height 25
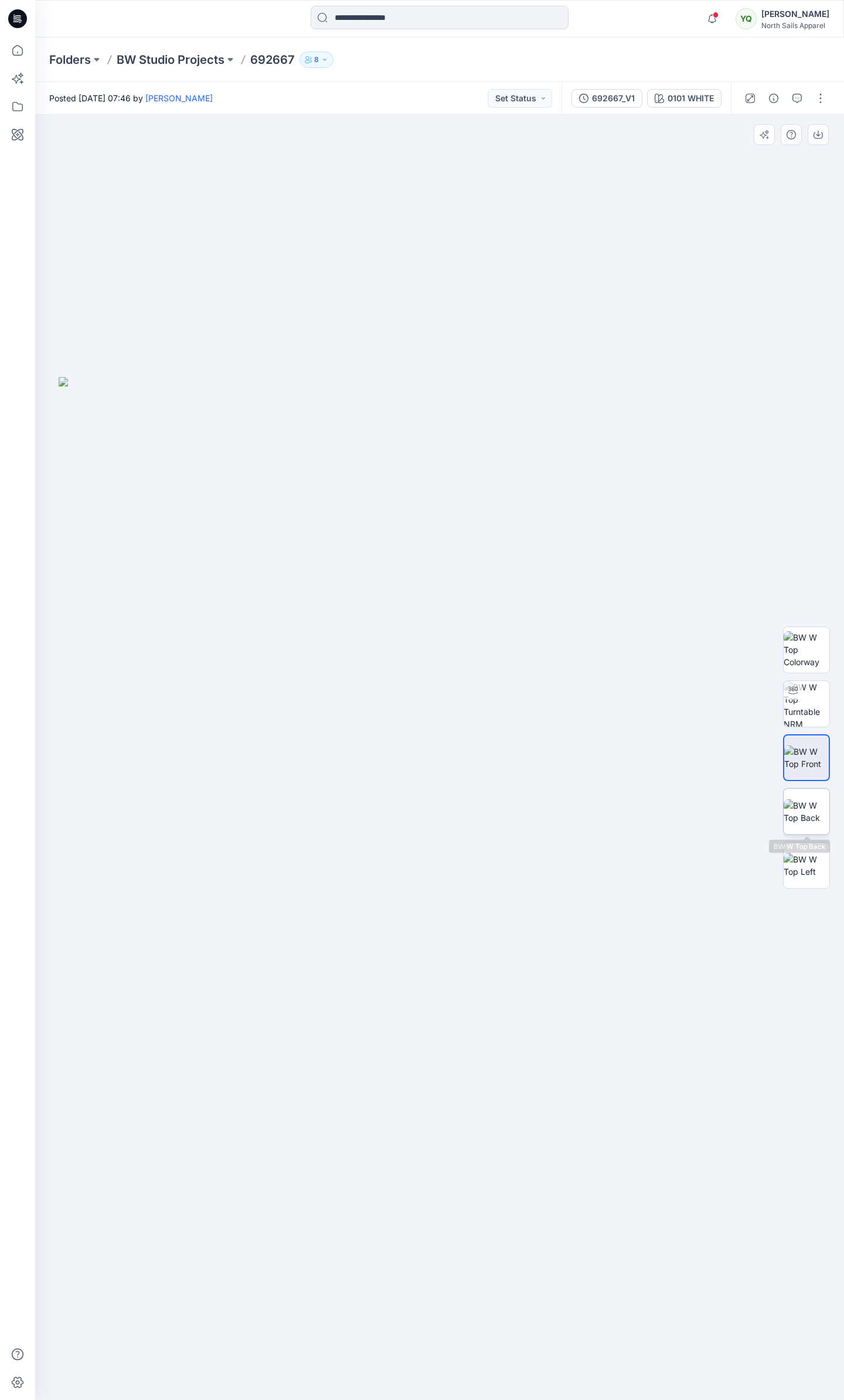
click at [807, 805] on img at bounding box center [807, 811] width 46 height 25
click at [813, 661] on img at bounding box center [807, 649] width 46 height 37
click at [813, 700] on img at bounding box center [807, 704] width 46 height 46
drag, startPoint x: 516, startPoint y: 789, endPoint x: 305, endPoint y: 772, distance: 211.7
click at [305, 772] on div at bounding box center [439, 757] width 808 height 1285
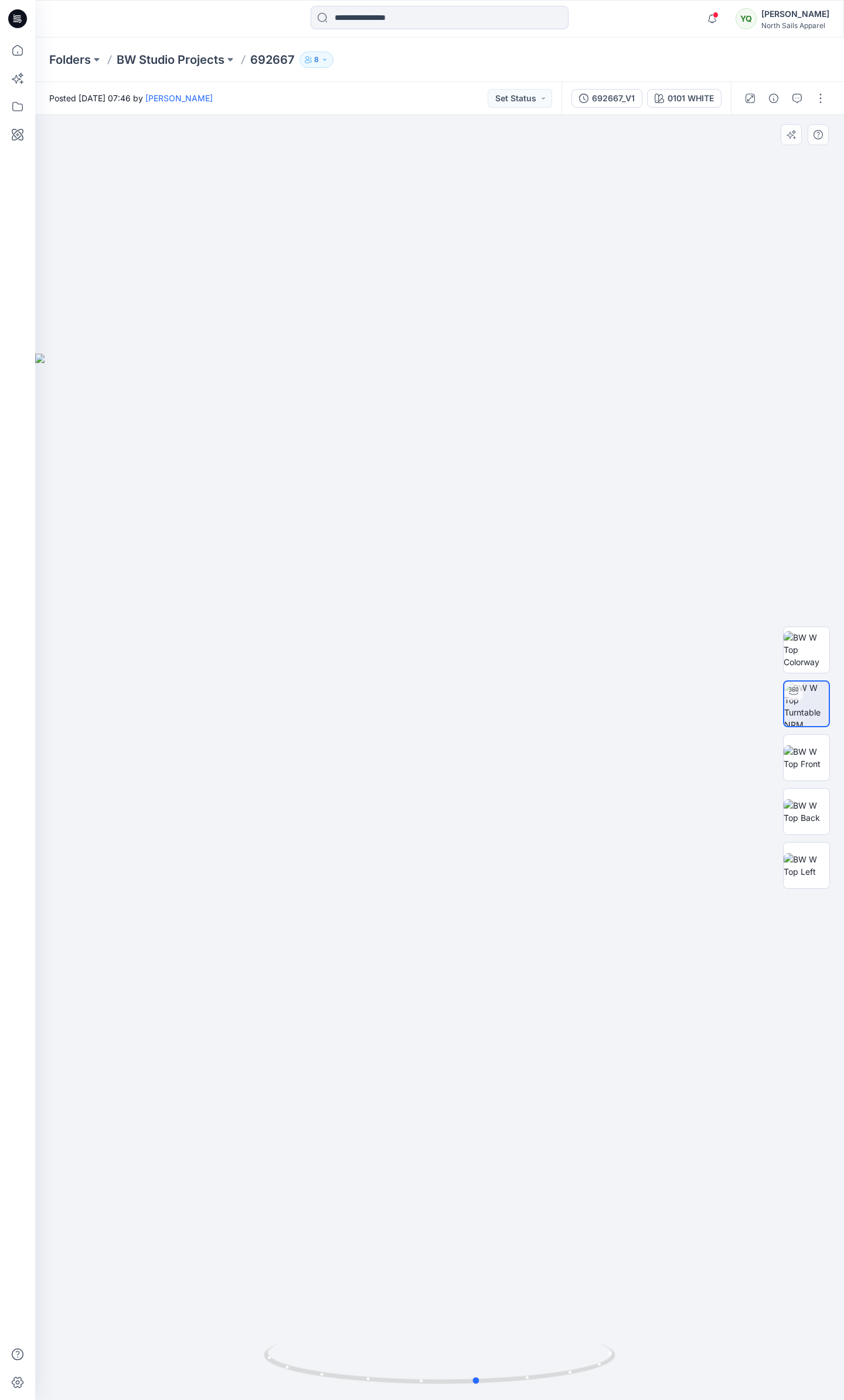
drag, startPoint x: 508, startPoint y: 752, endPoint x: 406, endPoint y: 749, distance: 102.0
click at [406, 749] on div at bounding box center [439, 757] width 808 height 1285
drag, startPoint x: 442, startPoint y: 777, endPoint x: 399, endPoint y: 783, distance: 43.4
click at [399, 783] on div at bounding box center [439, 757] width 808 height 1285
click at [796, 878] on img at bounding box center [807, 865] width 46 height 25
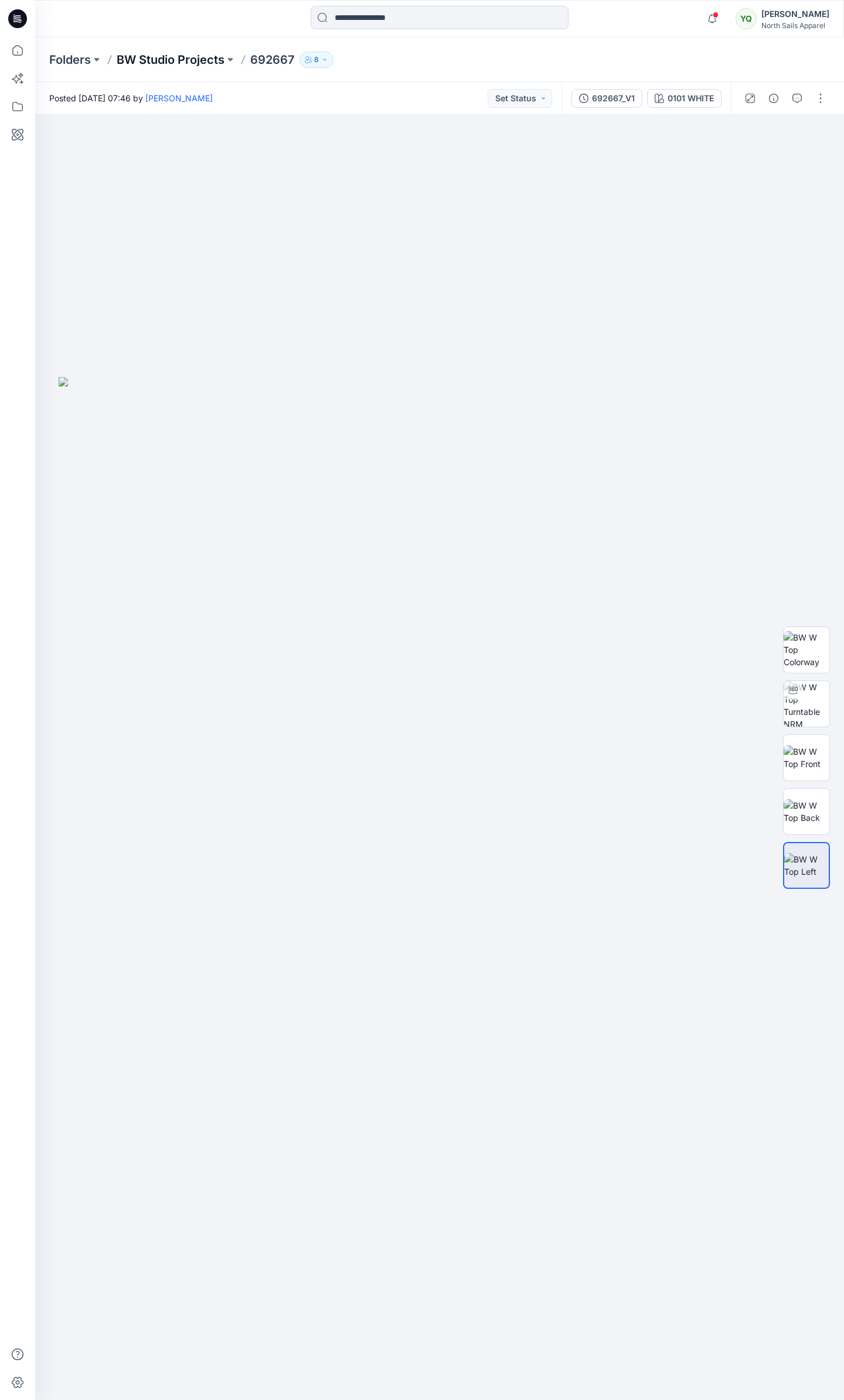
click at [196, 63] on p "BW Studio Projects" at bounding box center [170, 60] width 108 height 16
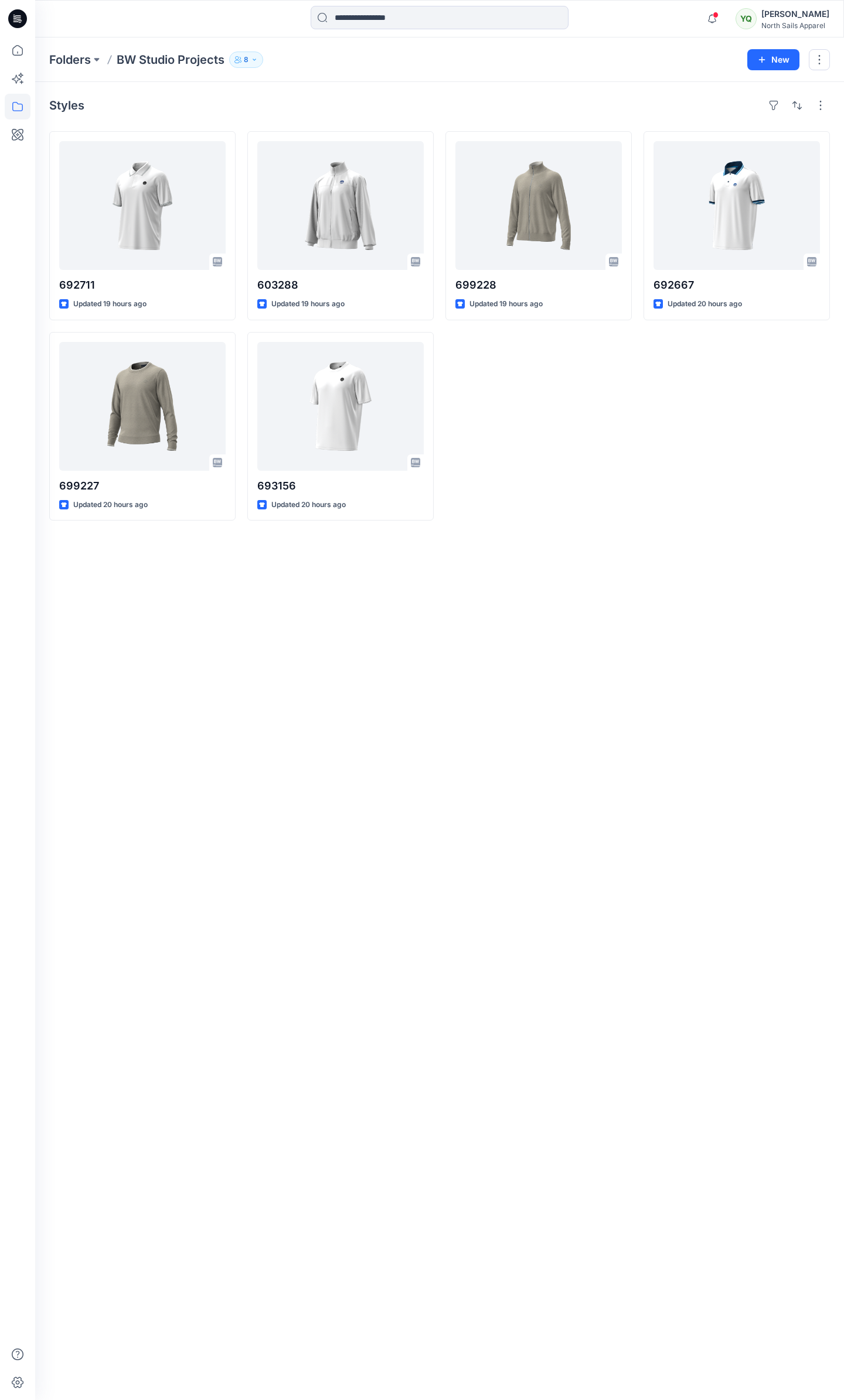
click at [529, 505] on div "699228 Updated 19 hours ago" at bounding box center [538, 326] width 186 height 390
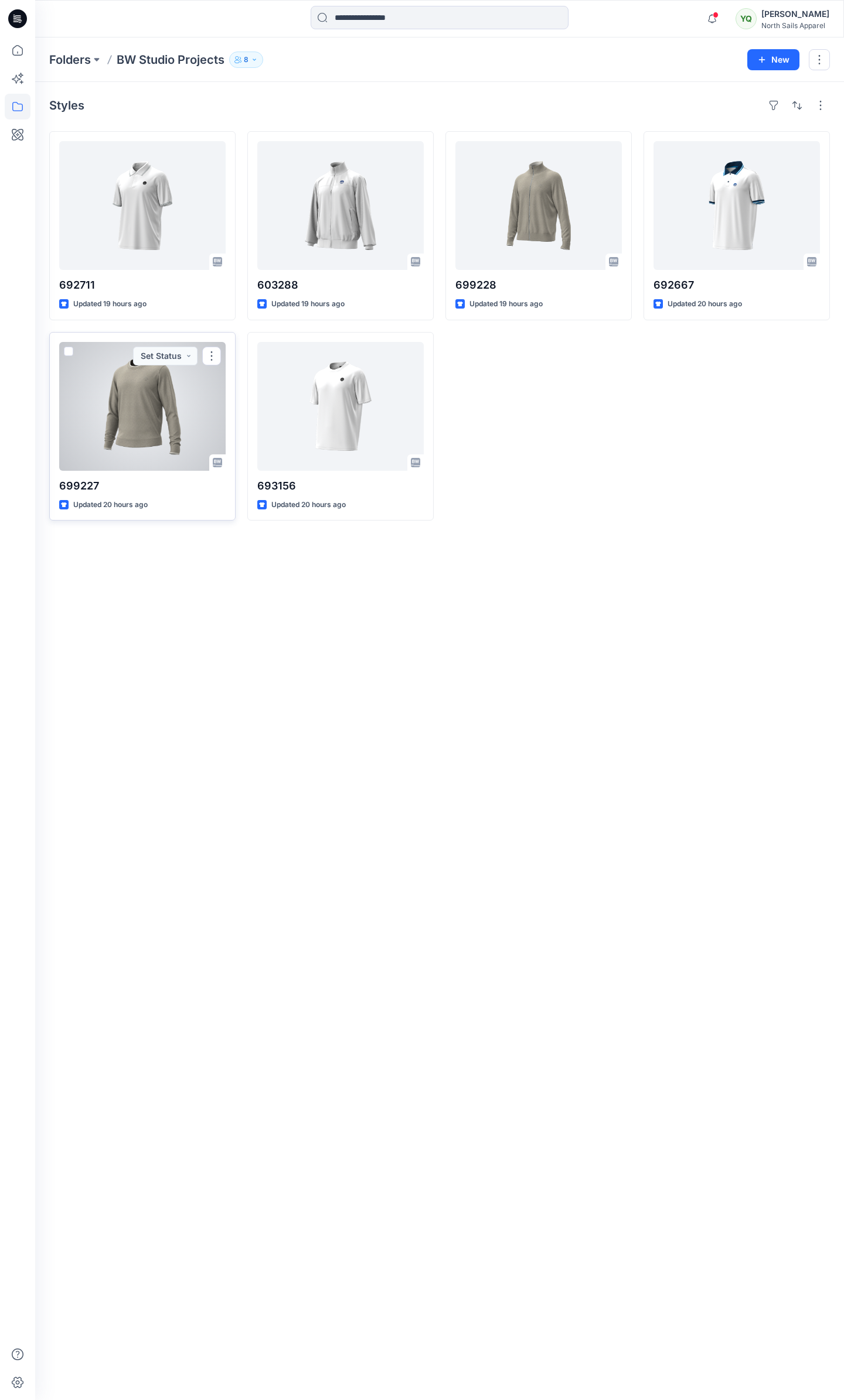
click at [191, 406] on div at bounding box center [143, 406] width 167 height 128
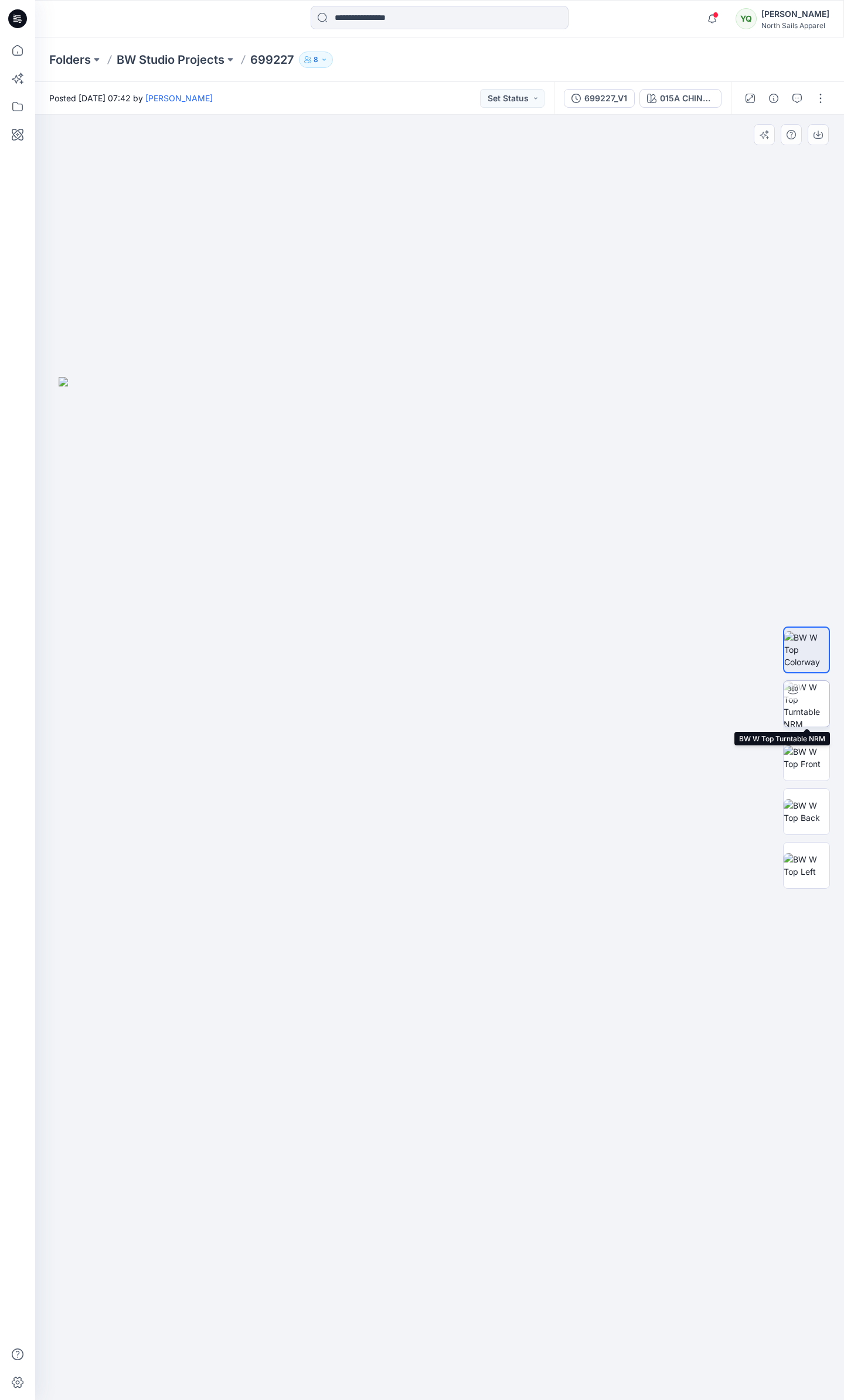
click at [815, 697] on img at bounding box center [807, 704] width 46 height 46
drag, startPoint x: 542, startPoint y: 343, endPoint x: 476, endPoint y: 704, distance: 367.0
click at [471, 713] on img at bounding box center [413, 757] width 1613 height 1285
drag, startPoint x: 490, startPoint y: 642, endPoint x: 504, endPoint y: 633, distance: 16.6
click at [504, 633] on div at bounding box center [439, 757] width 808 height 1285
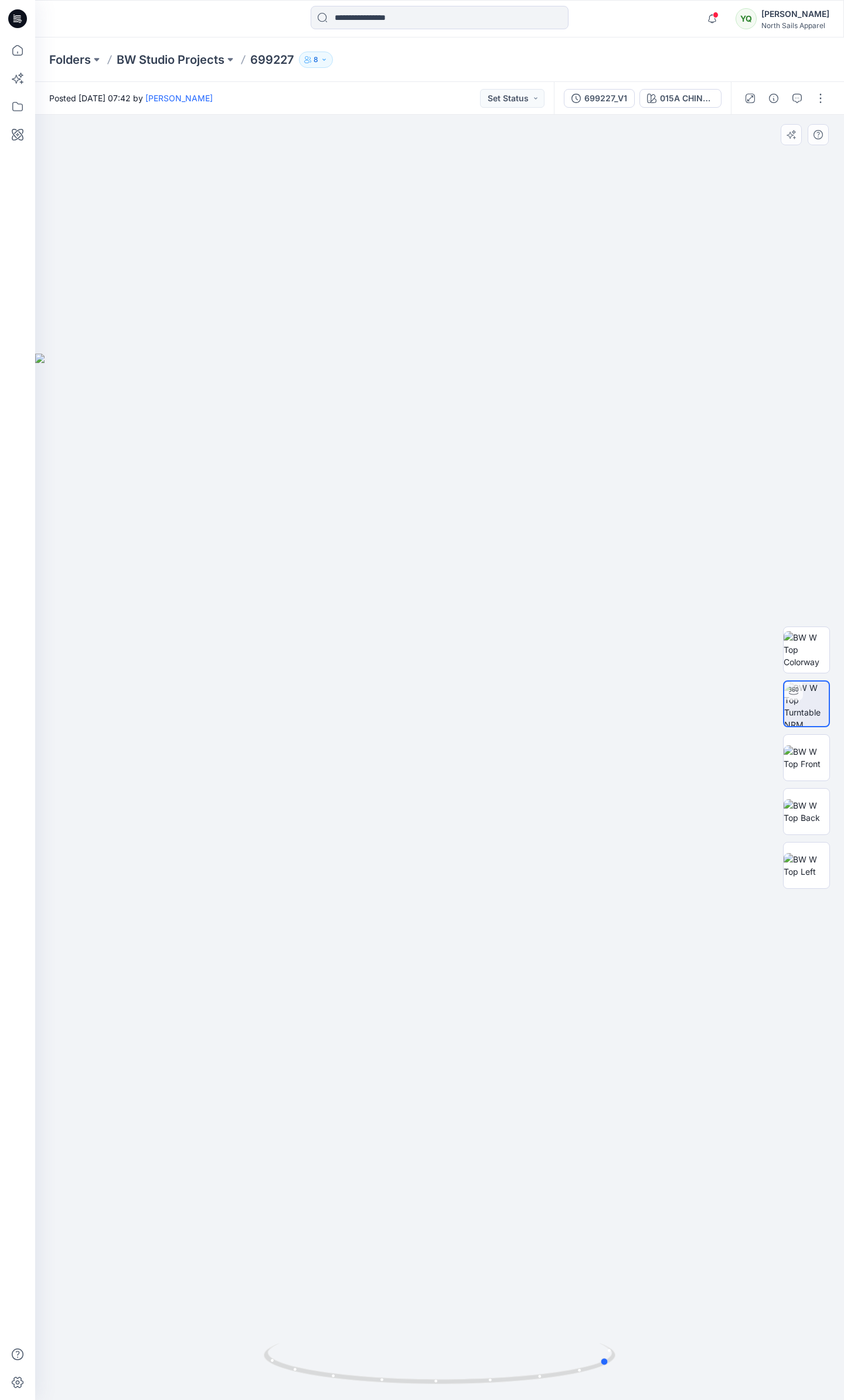
drag, startPoint x: 496, startPoint y: 710, endPoint x: 331, endPoint y: 732, distance: 166.5
click at [331, 732] on div at bounding box center [439, 757] width 808 height 1285
drag, startPoint x: 543, startPoint y: 648, endPoint x: 383, endPoint y: 665, distance: 160.9
click at [383, 665] on div at bounding box center [439, 757] width 808 height 1285
click at [802, 754] on img at bounding box center [807, 758] width 46 height 25
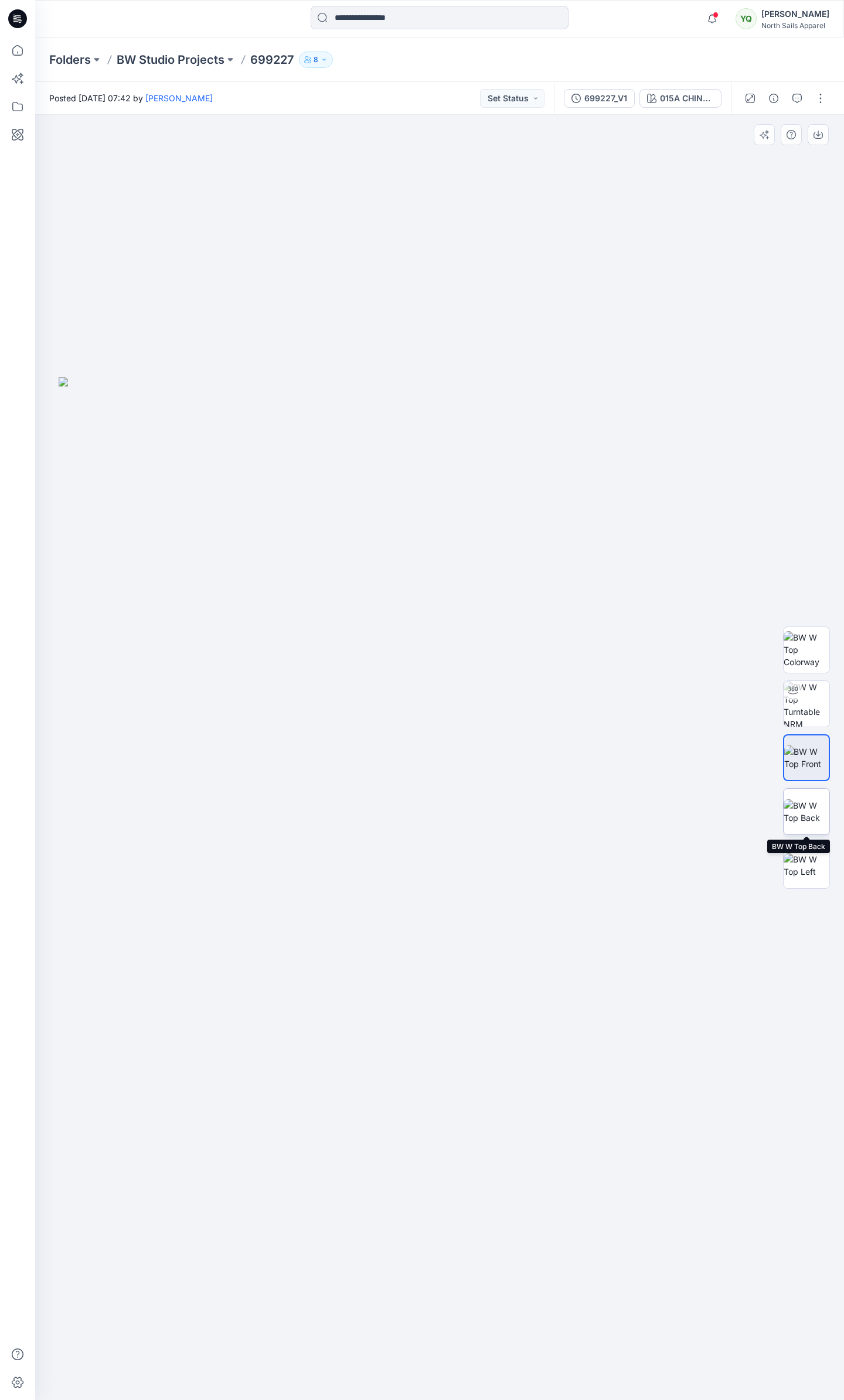
click at [813, 804] on img at bounding box center [807, 811] width 46 height 25
click at [810, 858] on img at bounding box center [807, 865] width 46 height 25
drag, startPoint x: 473, startPoint y: 470, endPoint x: 373, endPoint y: 475, distance: 100.1
click at [373, 475] on img at bounding box center [439, 889] width 761 height 1024
drag, startPoint x: 396, startPoint y: 489, endPoint x: 447, endPoint y: 488, distance: 51.0
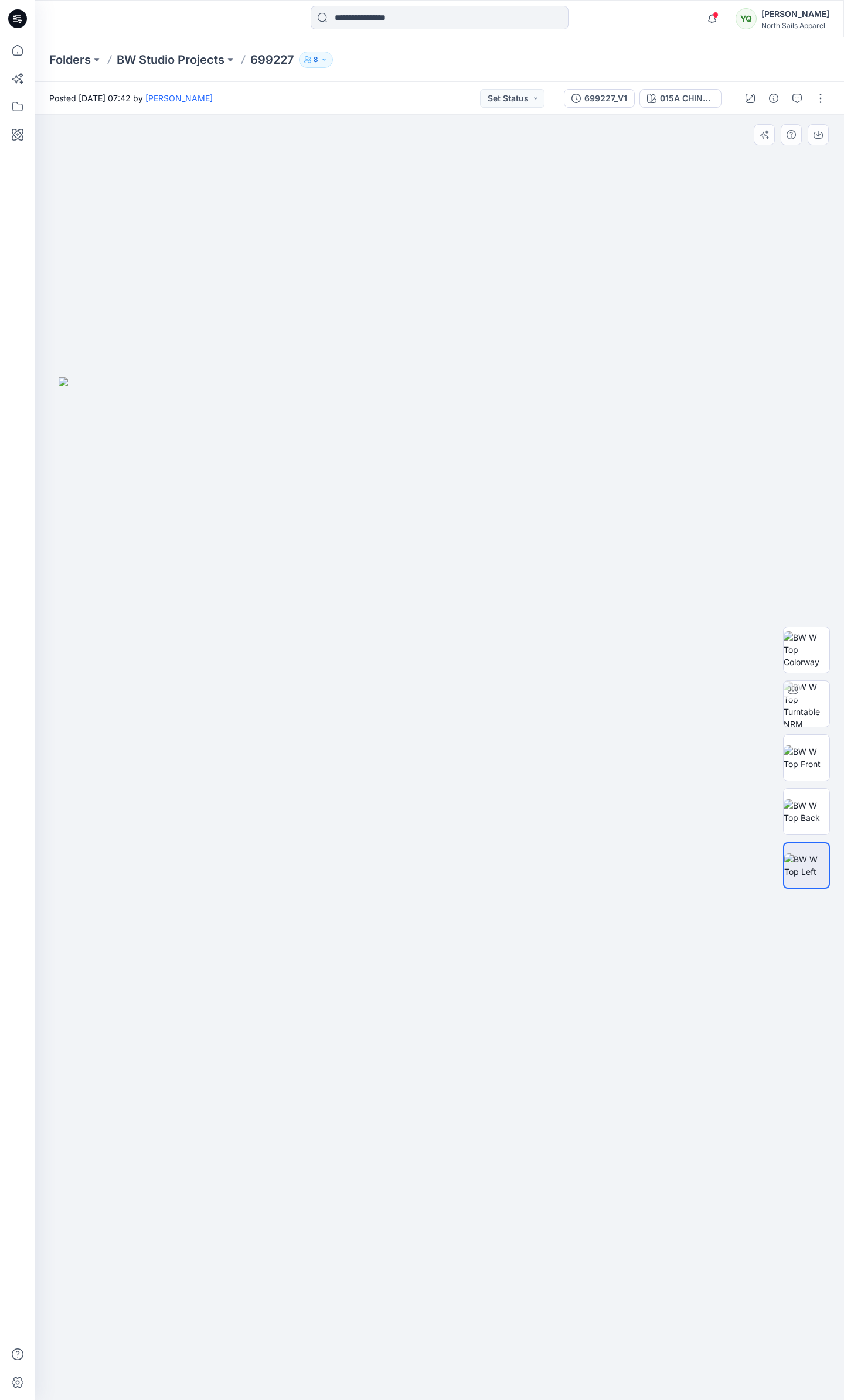
click at [447, 488] on img at bounding box center [439, 889] width 761 height 1024
click at [202, 60] on p "BW Studio Projects" at bounding box center [170, 60] width 108 height 16
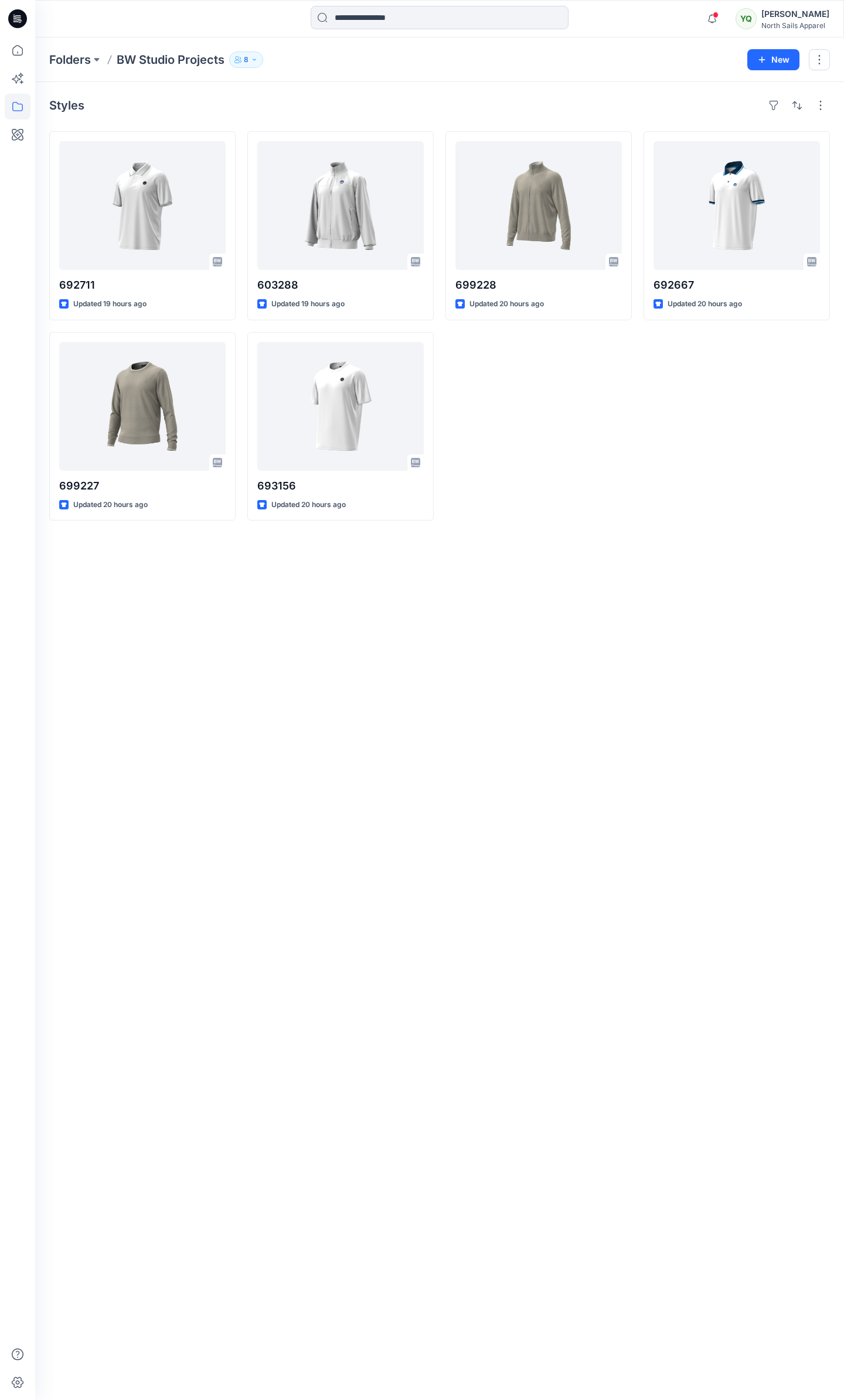
click at [529, 401] on div "699228 Updated 20 hours ago" at bounding box center [538, 326] width 186 height 390
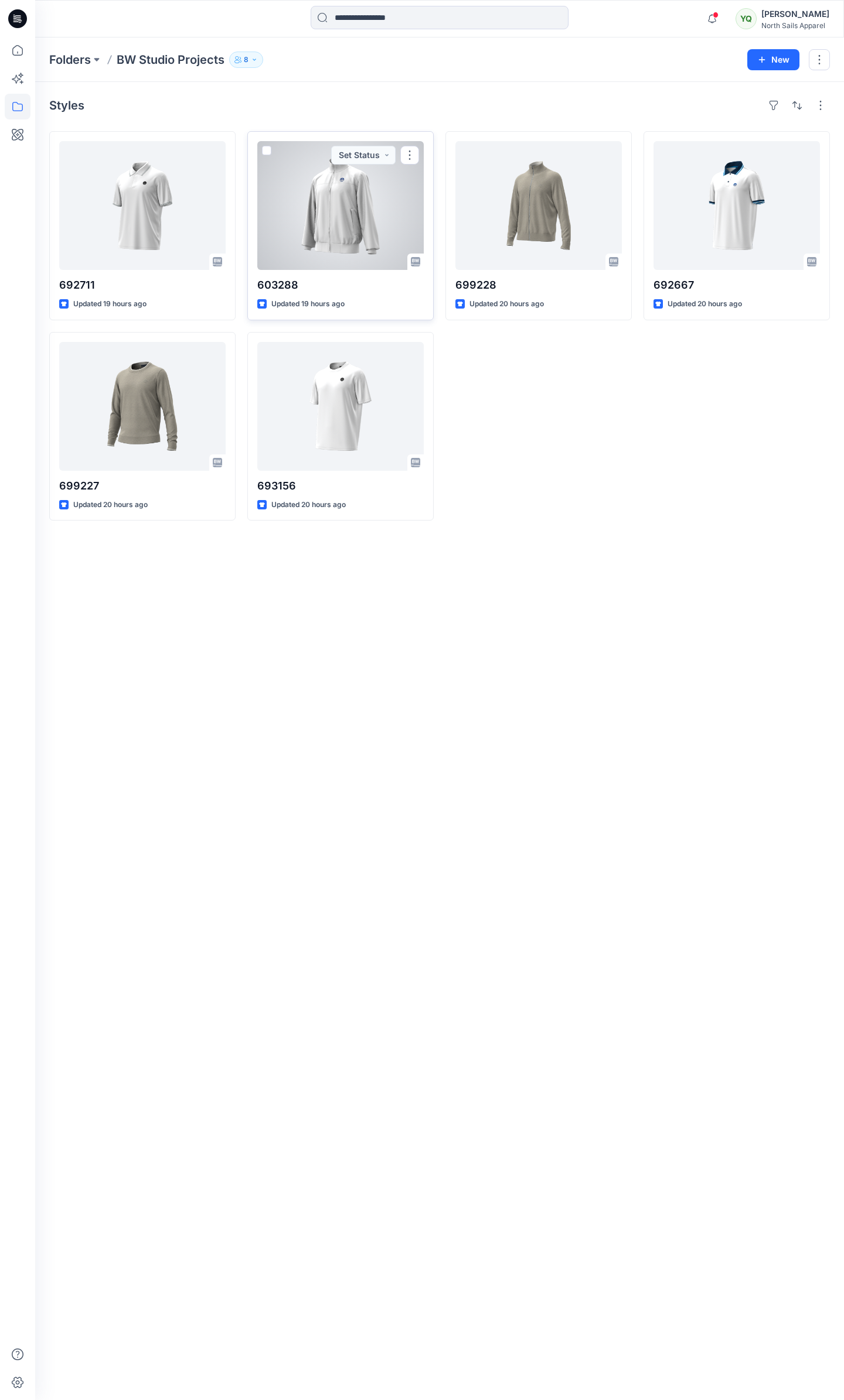
click at [338, 213] on div at bounding box center [340, 205] width 167 height 128
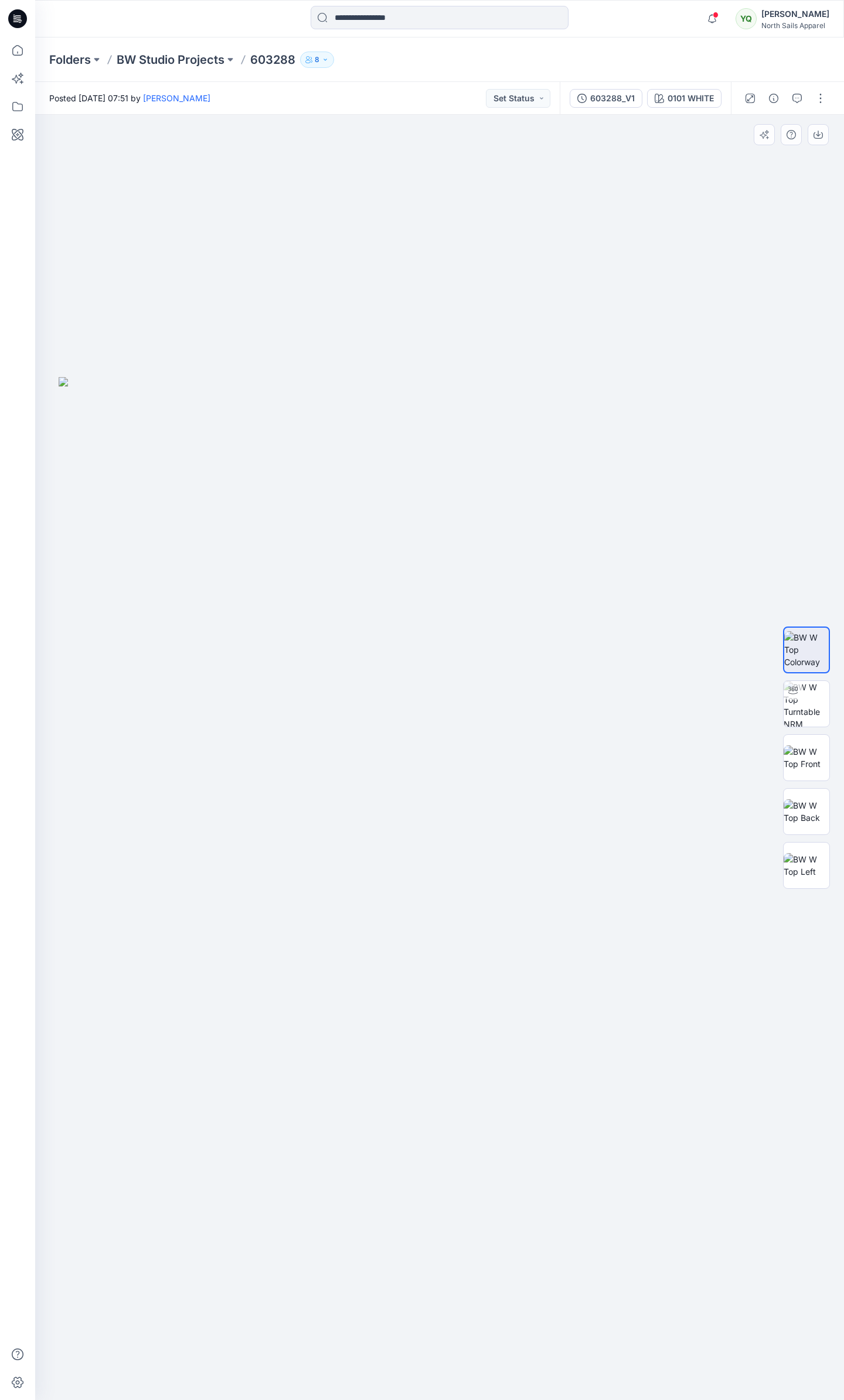
drag, startPoint x: 556, startPoint y: 668, endPoint x: 465, endPoint y: 669, distance: 91.0
click at [465, 669] on img at bounding box center [439, 889] width 761 height 1024
click at [792, 687] on icon at bounding box center [792, 690] width 9 height 9
drag, startPoint x: 622, startPoint y: 710, endPoint x: 305, endPoint y: 742, distance: 318.6
click at [305, 742] on div at bounding box center [439, 757] width 808 height 1285
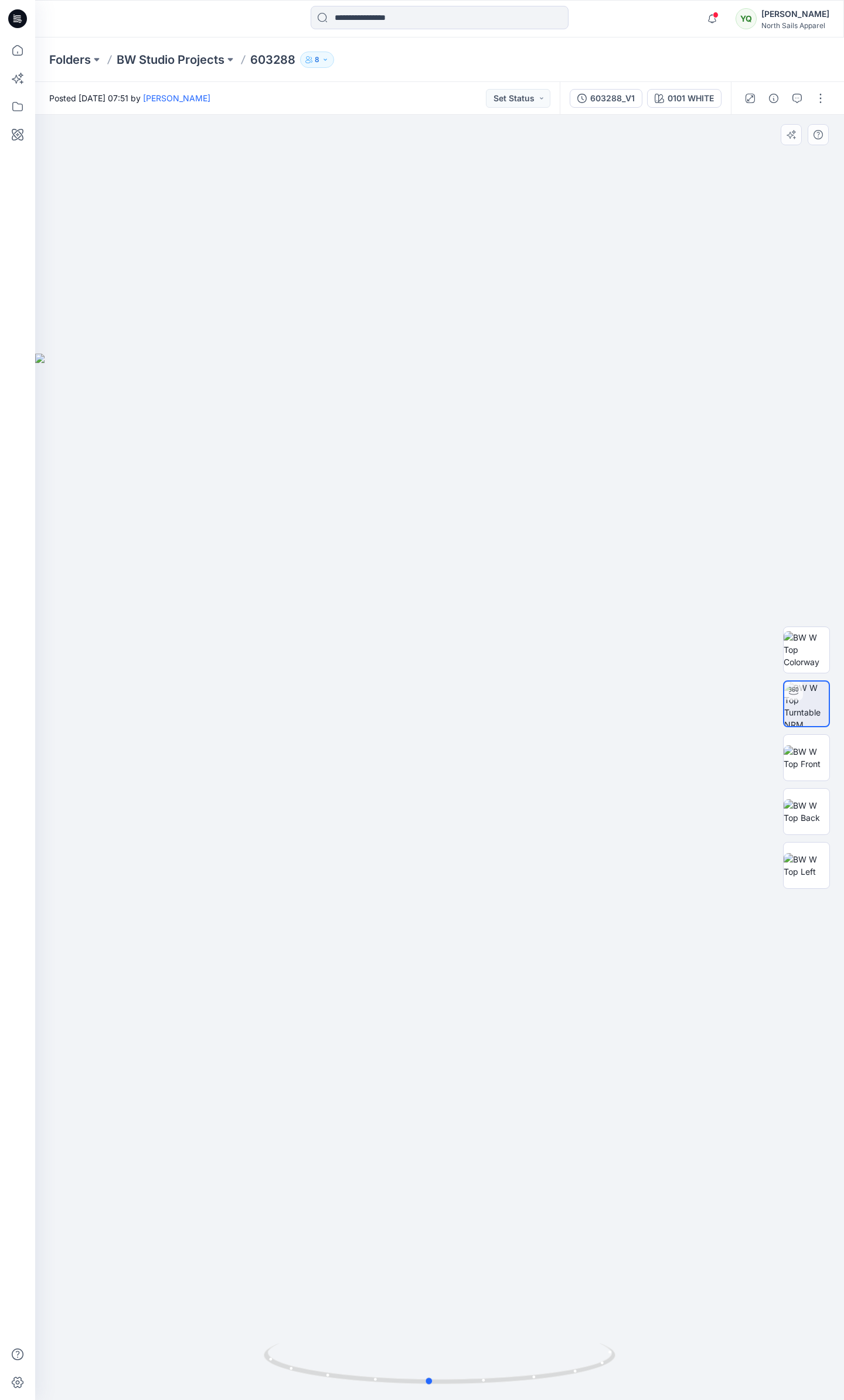
drag, startPoint x: 448, startPoint y: 766, endPoint x: 404, endPoint y: 758, distance: 44.7
click at [404, 758] on div at bounding box center [439, 757] width 808 height 1285
click at [712, 14] on icon "button" at bounding box center [712, 19] width 22 height 24
